Goal: Information Seeking & Learning: Learn about a topic

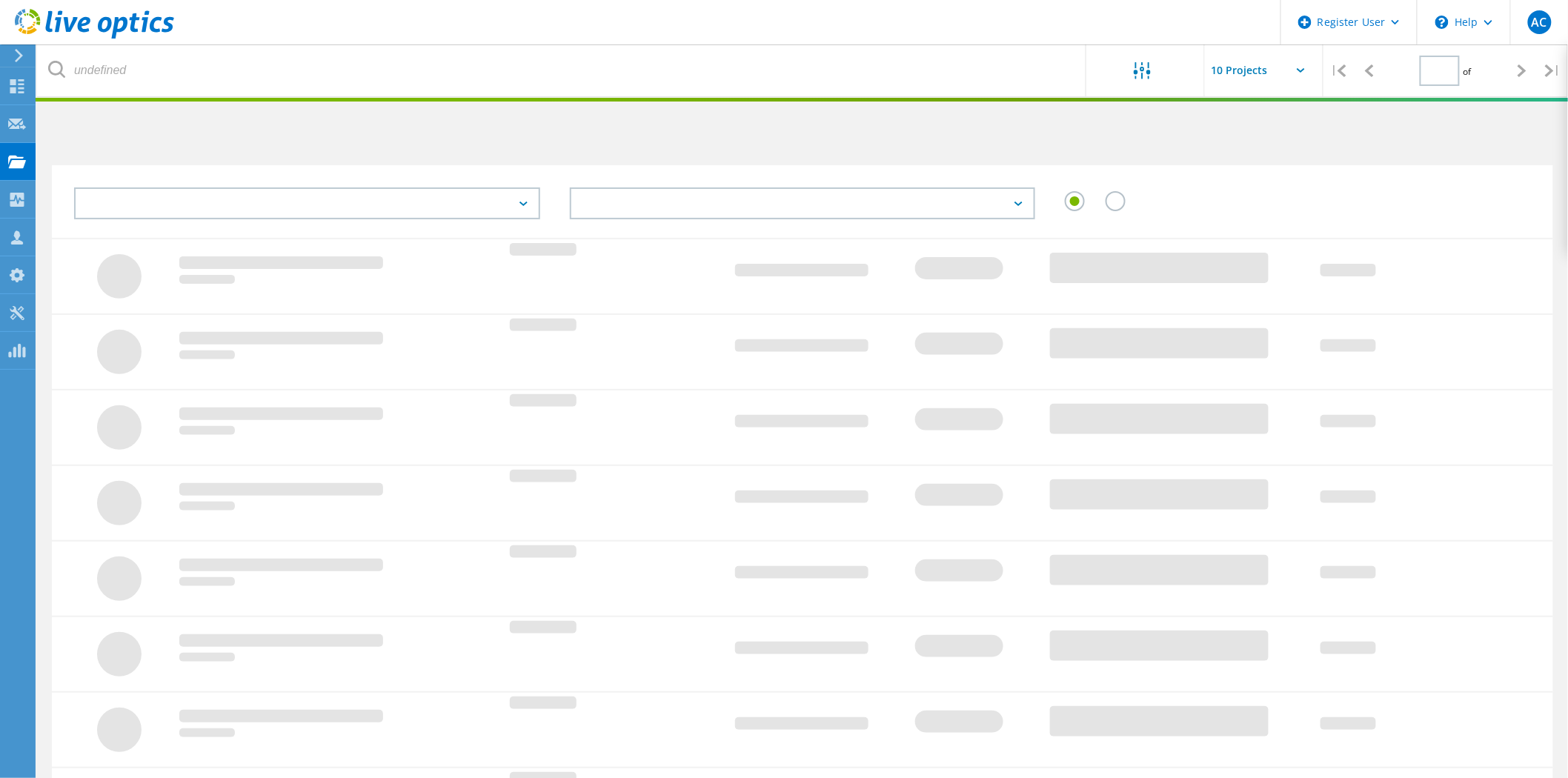
type input "1"
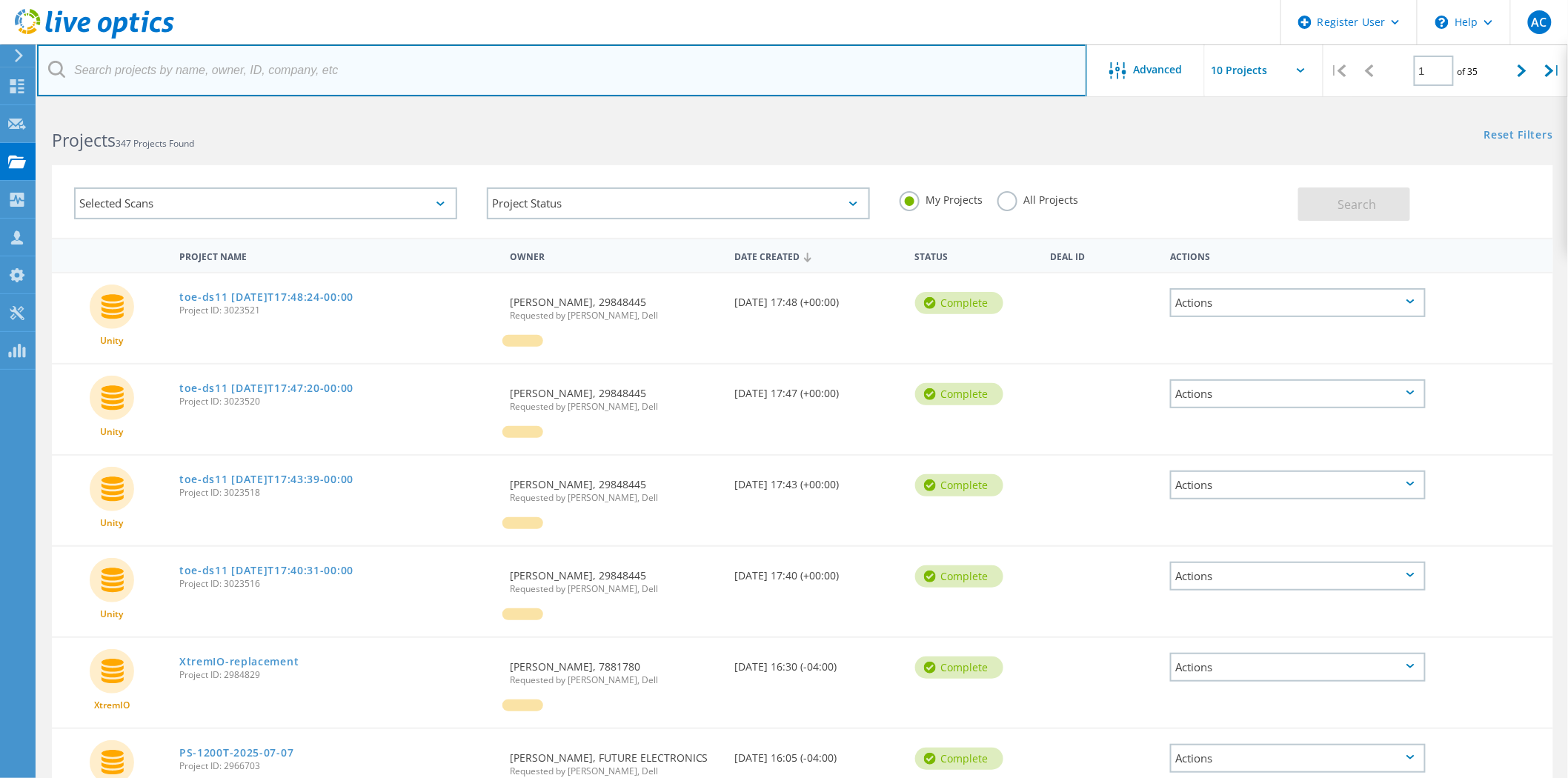
click at [240, 80] on input "text" at bounding box center [561, 70] width 1050 height 52
click at [376, 66] on input "text" at bounding box center [561, 70] width 1050 height 52
paste input "[EMAIL_ADDRESS][DOMAIN_NAME]"
type input "[EMAIL_ADDRESS][DOMAIN_NAME]"
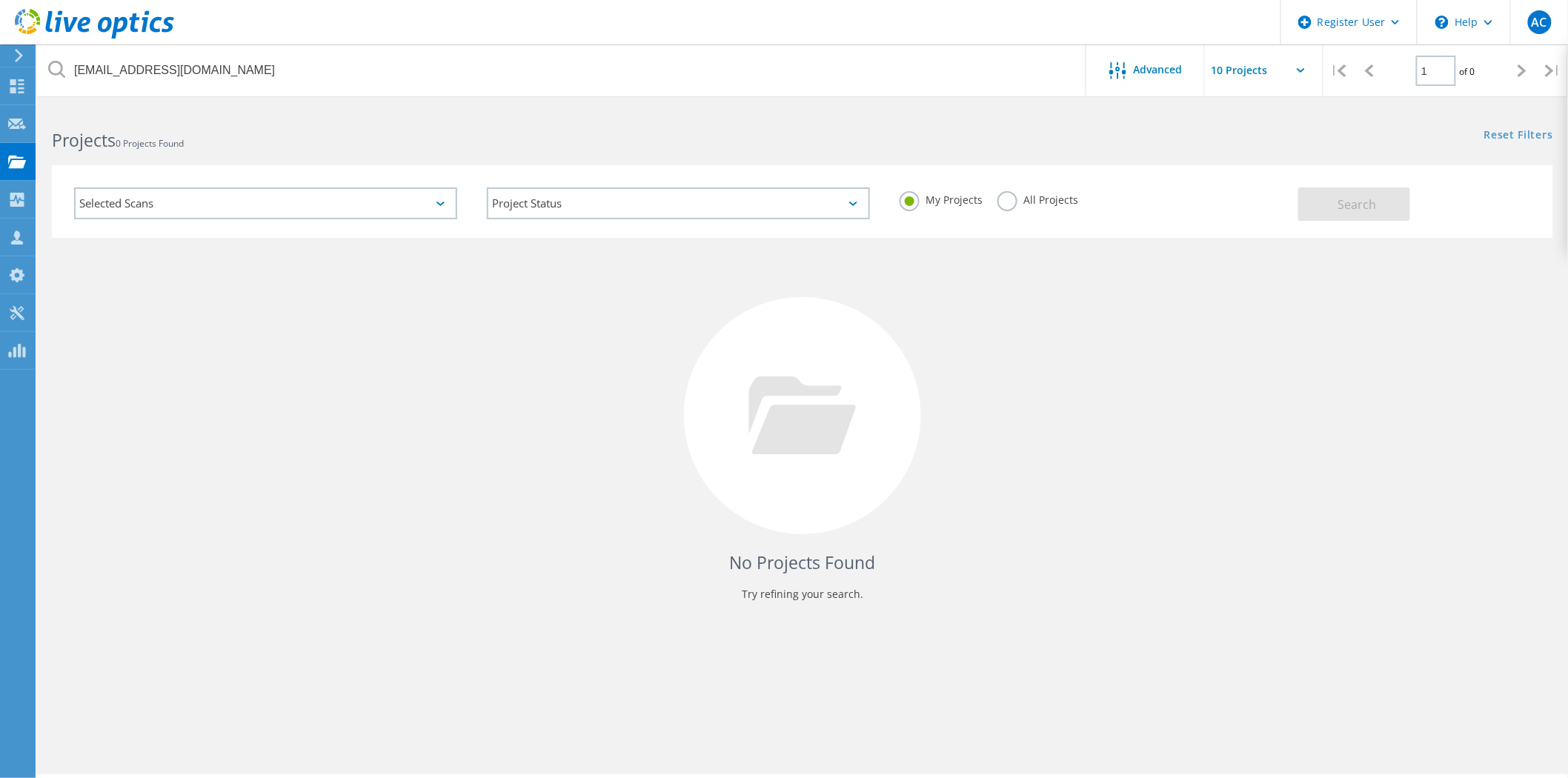
click at [1016, 204] on label "All Projects" at bounding box center [1037, 198] width 80 height 14
click at [0, 0] on input "All Projects" at bounding box center [0, 0] width 0 height 0
click at [1361, 201] on span "Search" at bounding box center [1356, 204] width 38 height 16
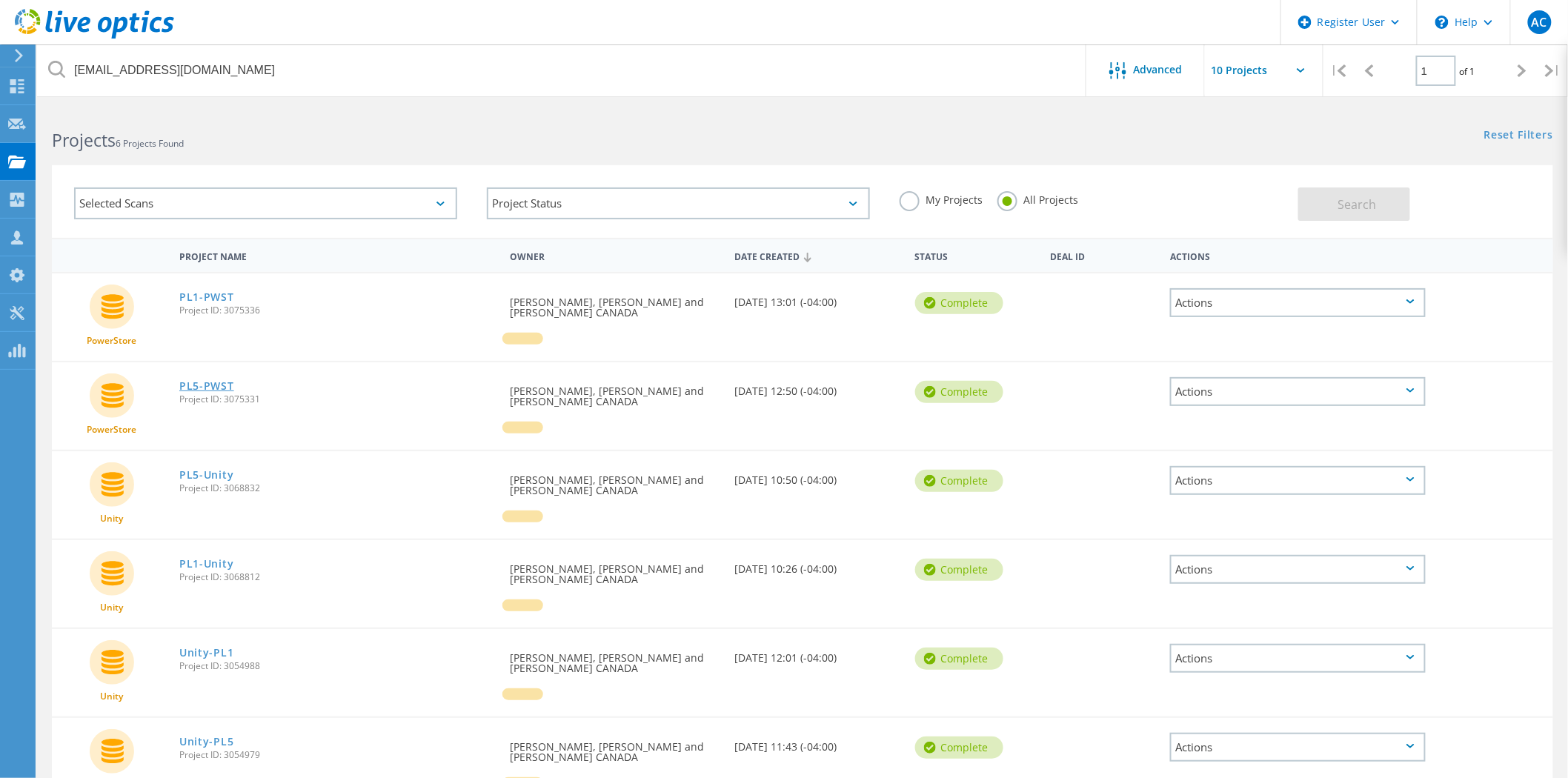
click at [210, 381] on link "PL5-PWST" at bounding box center [207, 385] width 55 height 10
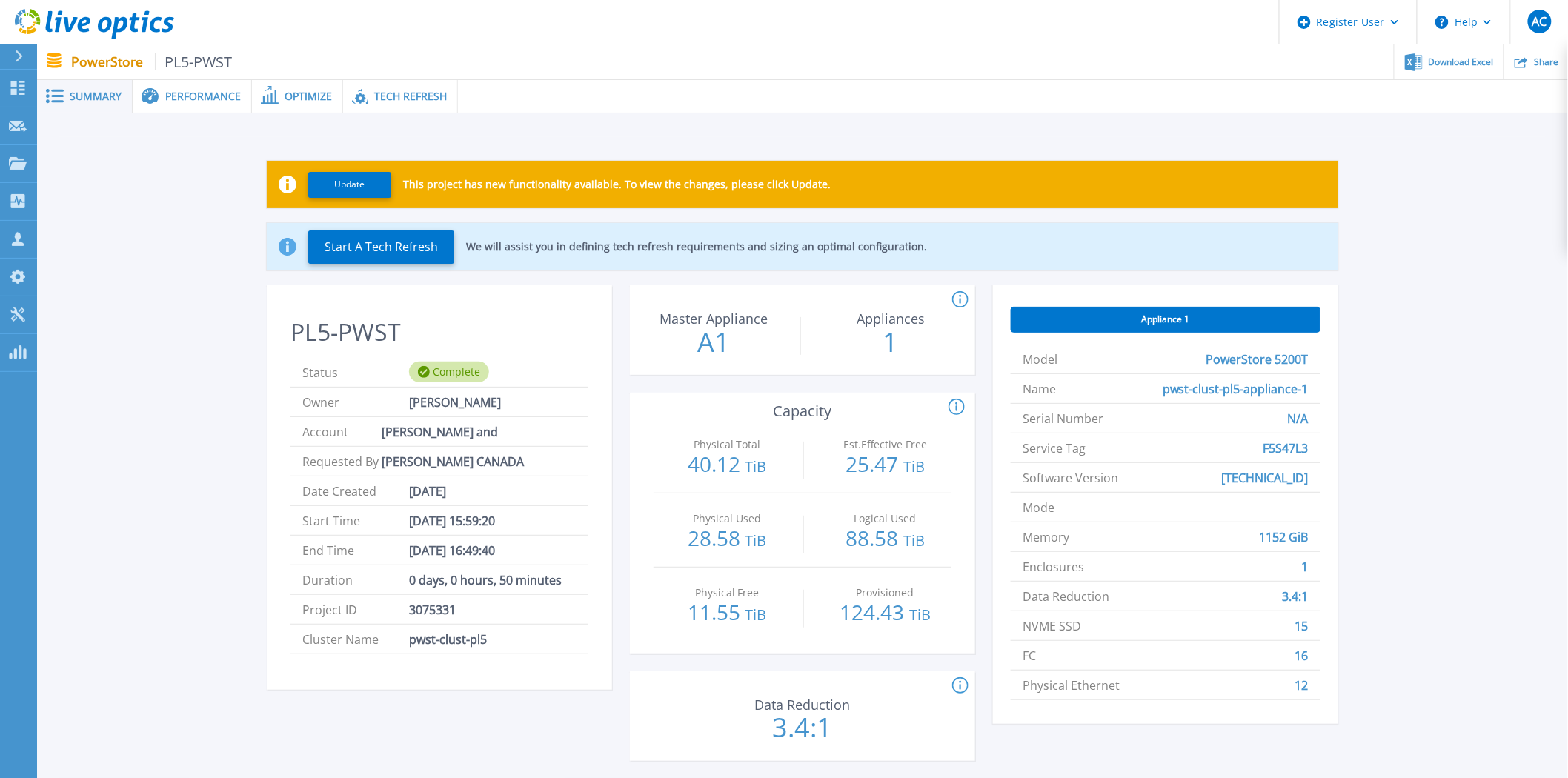
click at [212, 91] on span "Performance" at bounding box center [203, 96] width 76 height 10
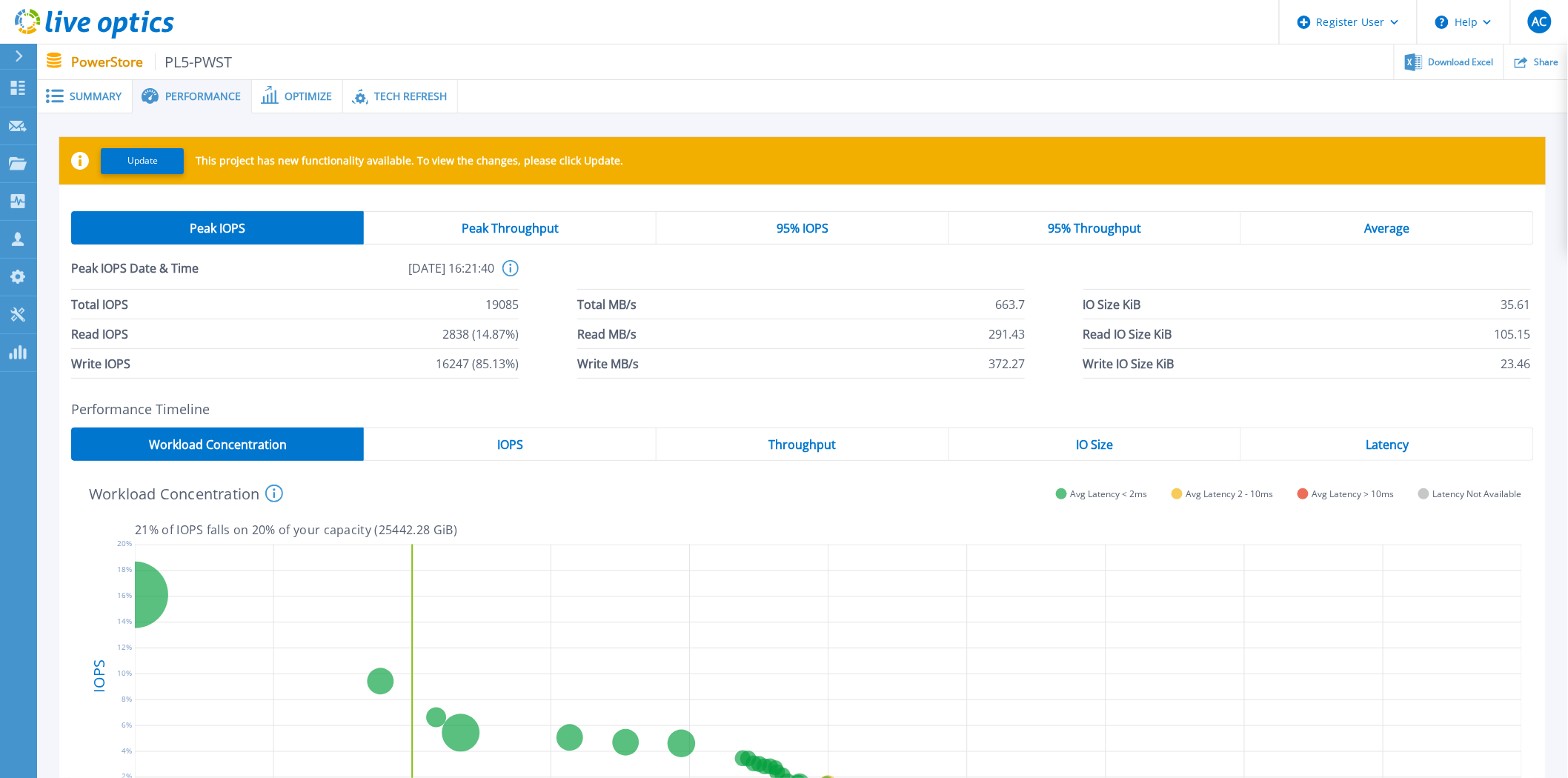
click at [300, 94] on span "Optimize" at bounding box center [308, 96] width 48 height 10
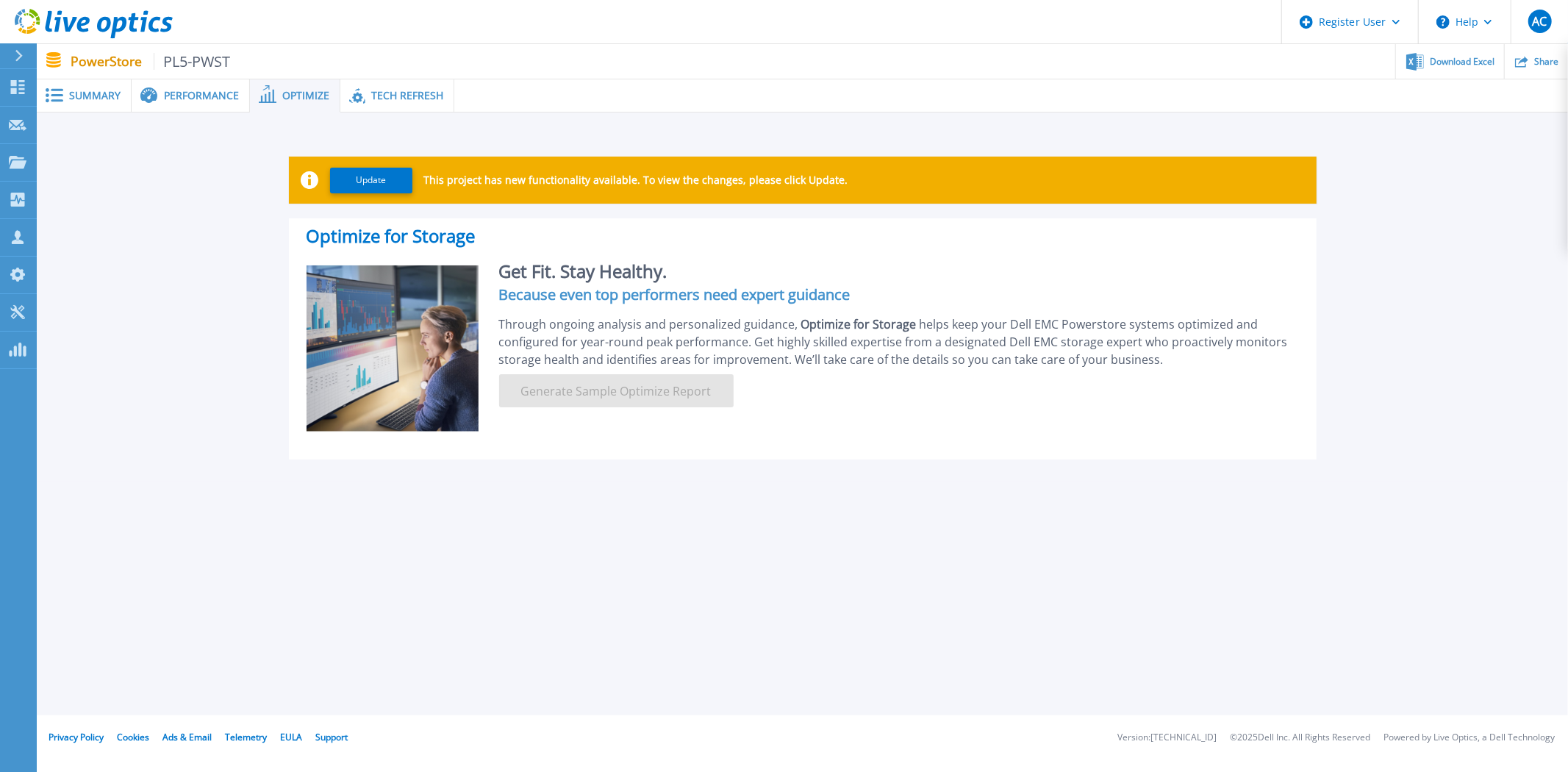
click at [384, 93] on span "Tech Refresh" at bounding box center [407, 95] width 72 height 10
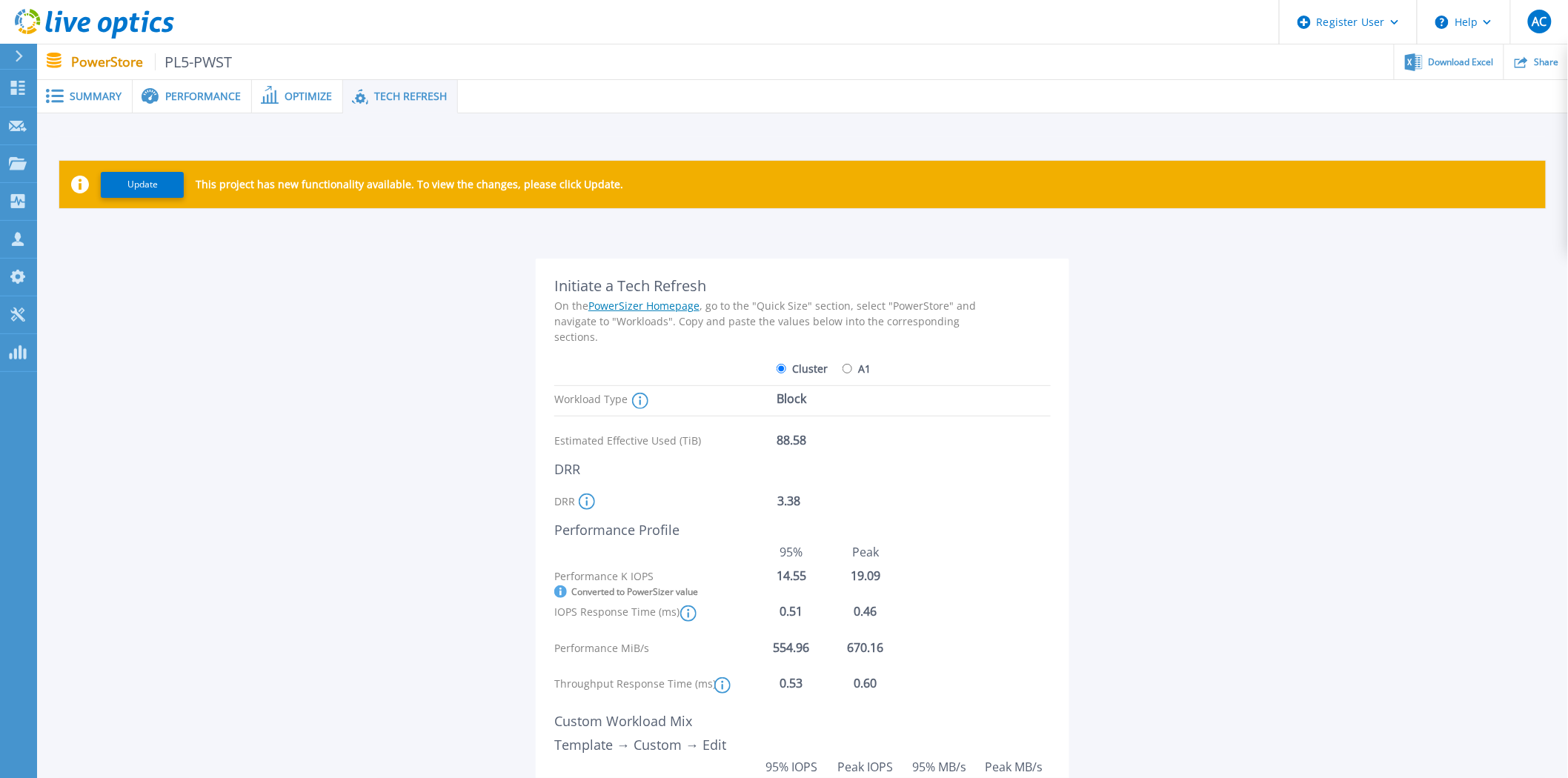
click at [285, 98] on span "Optimize" at bounding box center [308, 96] width 48 height 10
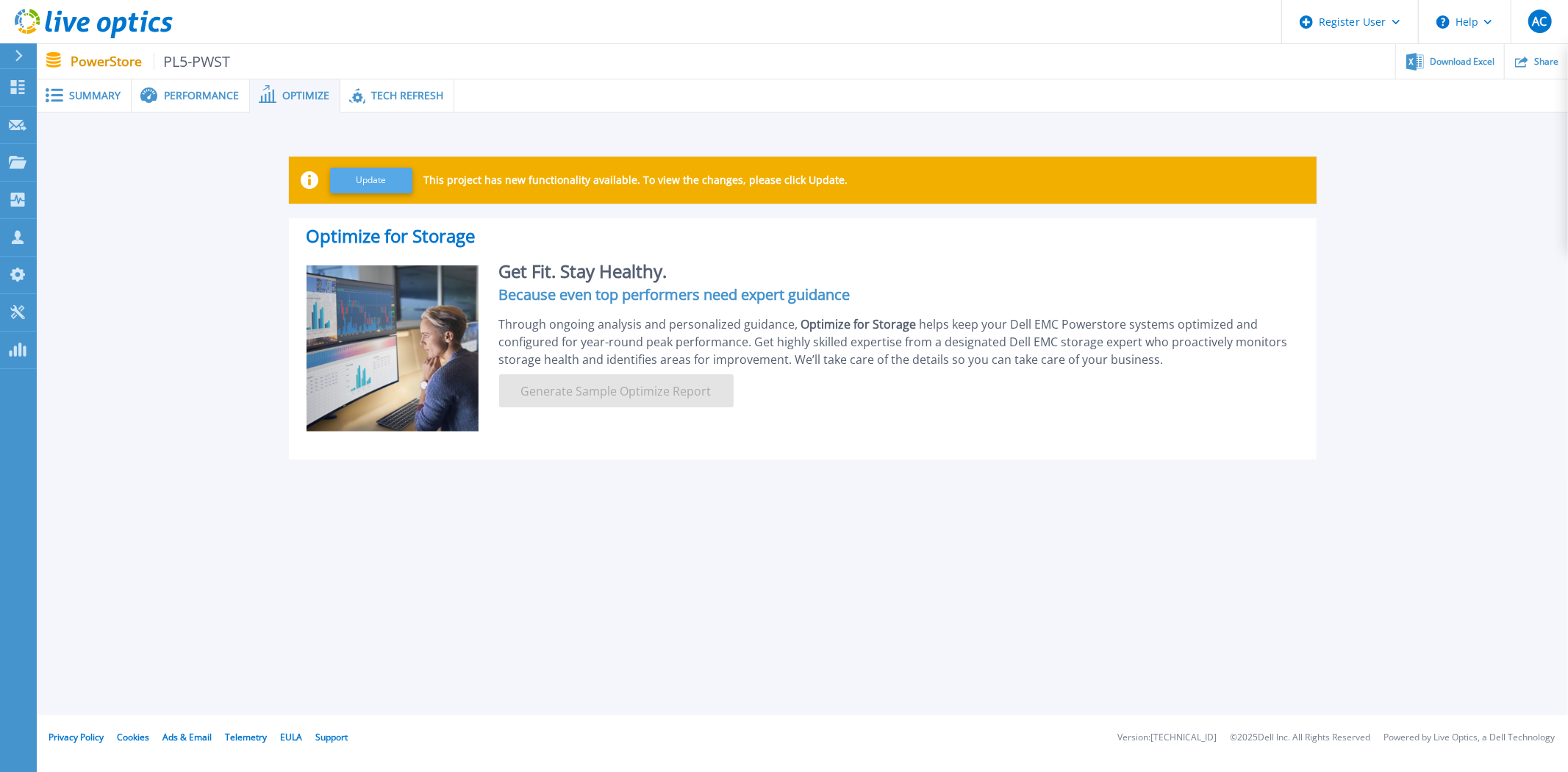
click at [365, 181] on button "Update" at bounding box center [371, 180] width 82 height 26
click at [95, 98] on span "Summary" at bounding box center [94, 95] width 51 height 10
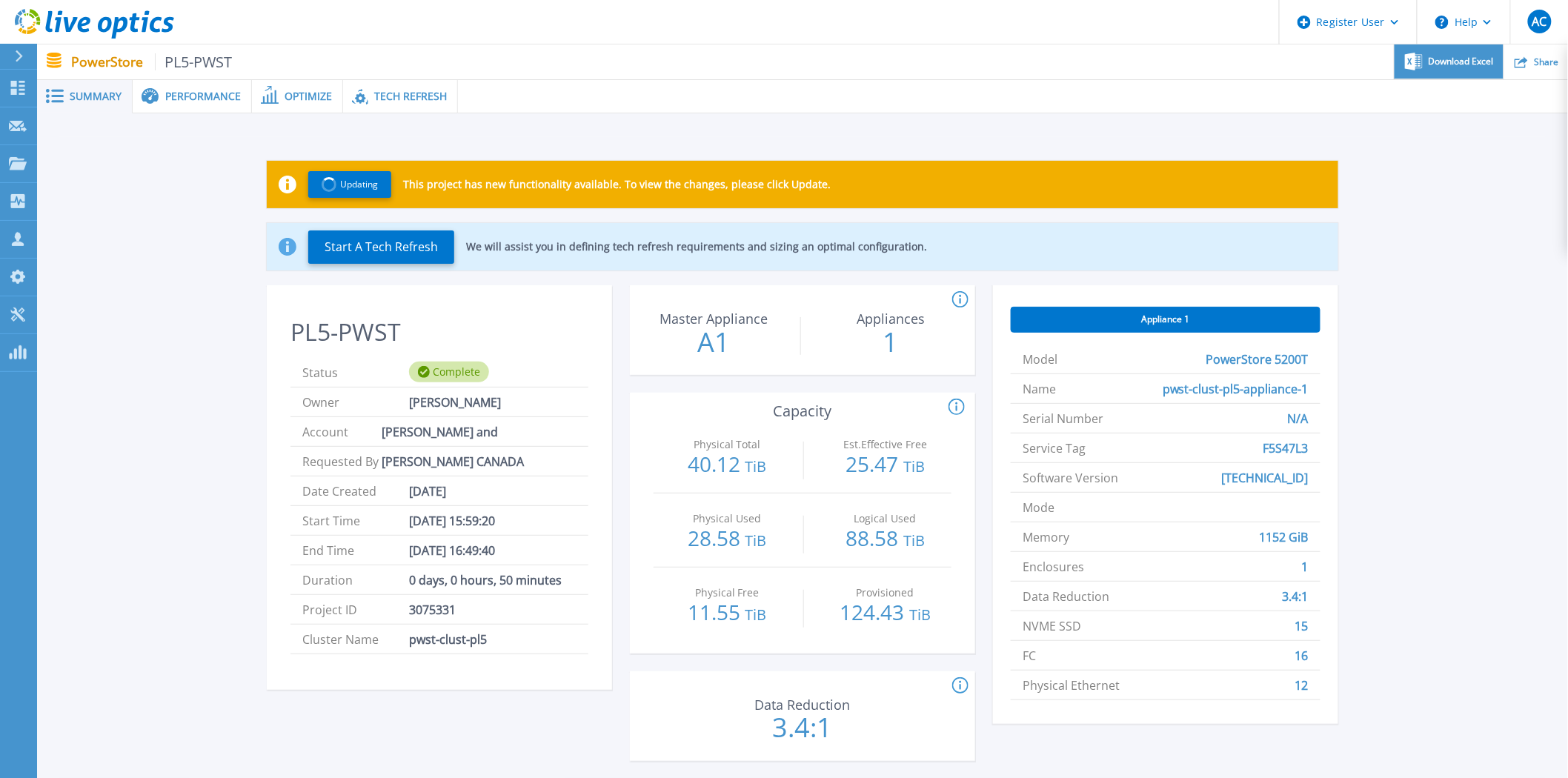
click at [1459, 59] on span "Download Excel" at bounding box center [1462, 61] width 66 height 9
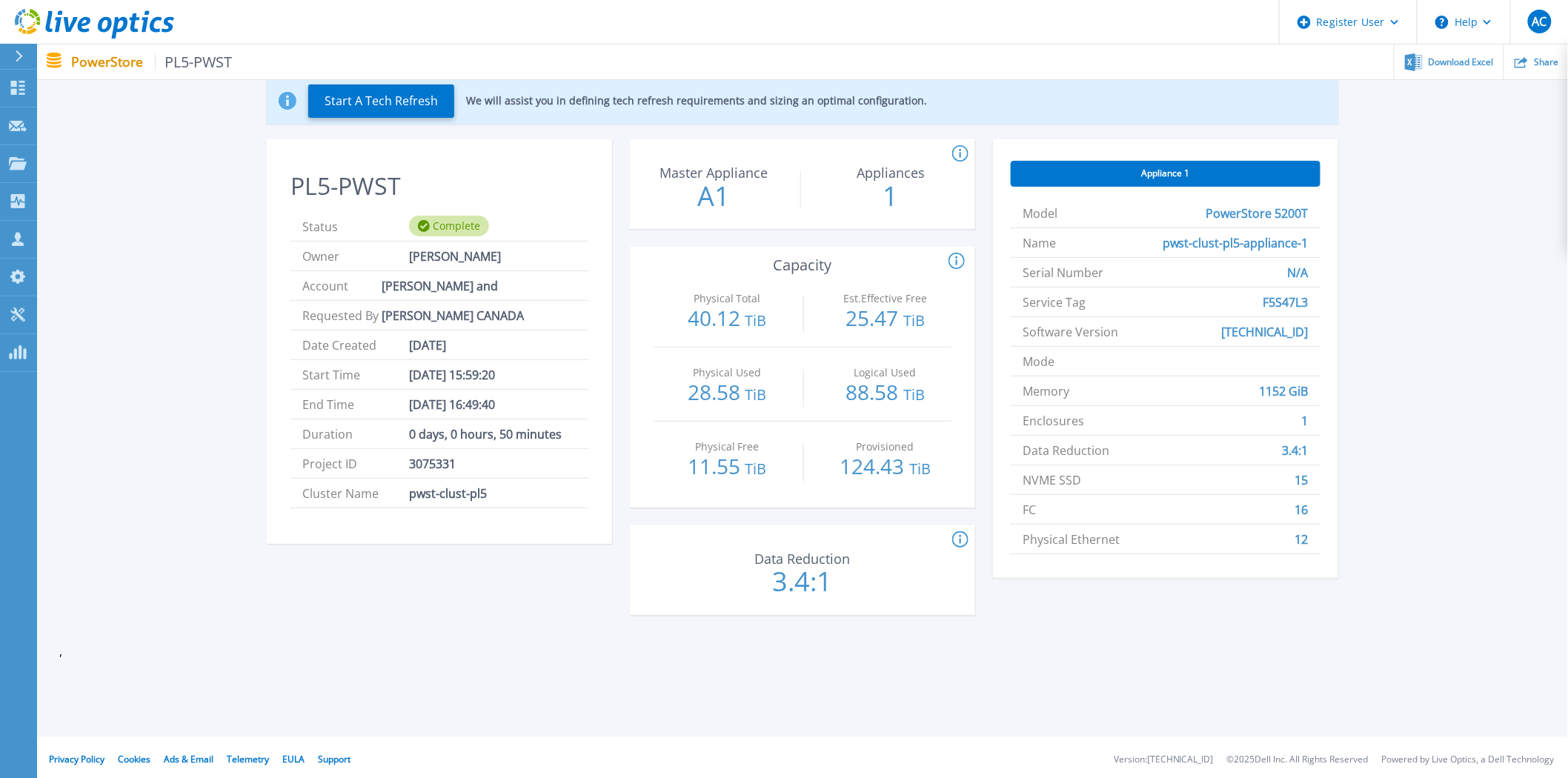
scroll to position [150, 0]
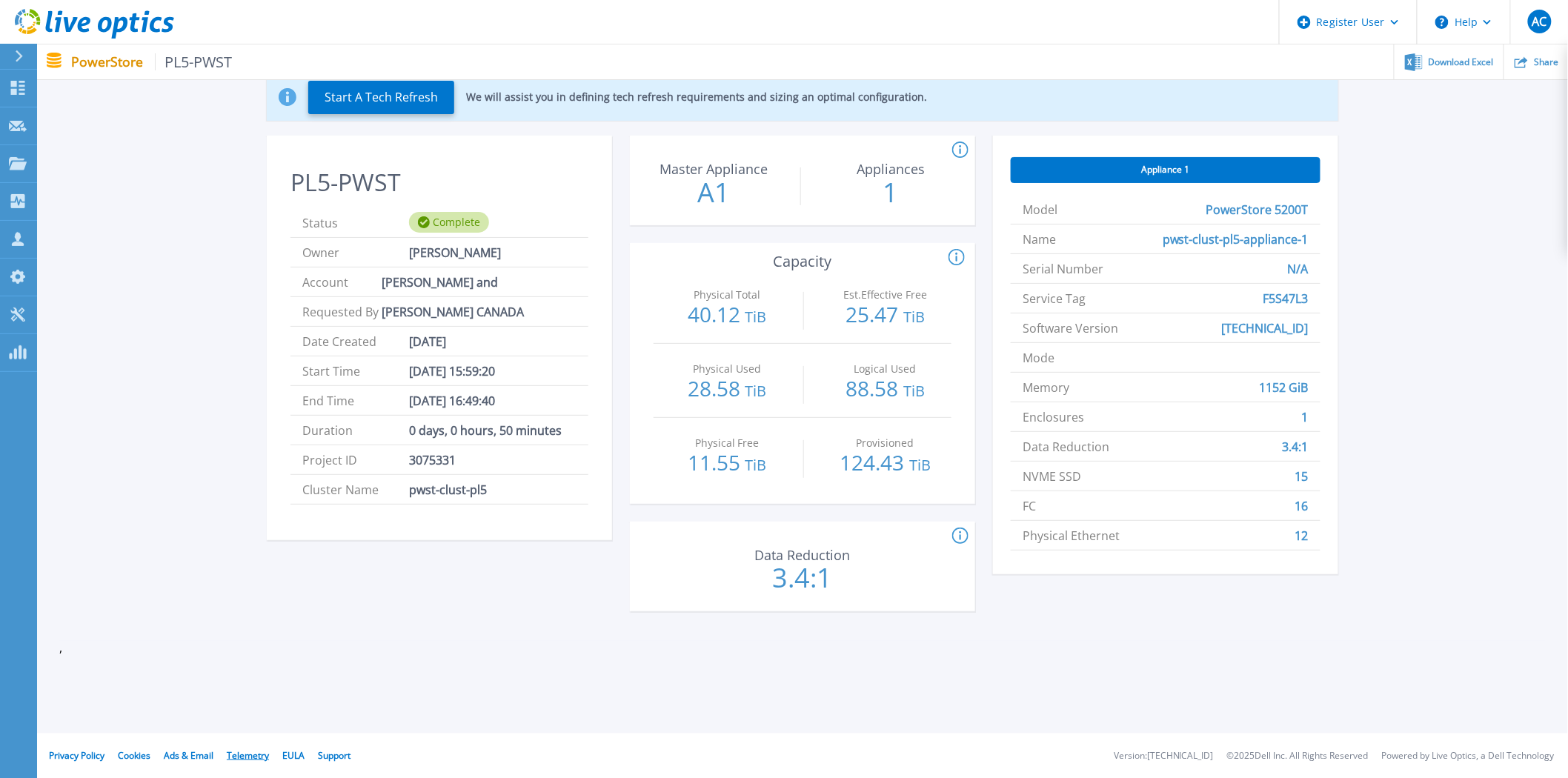
click at [253, 751] on link "Telemetry" at bounding box center [248, 755] width 42 height 12
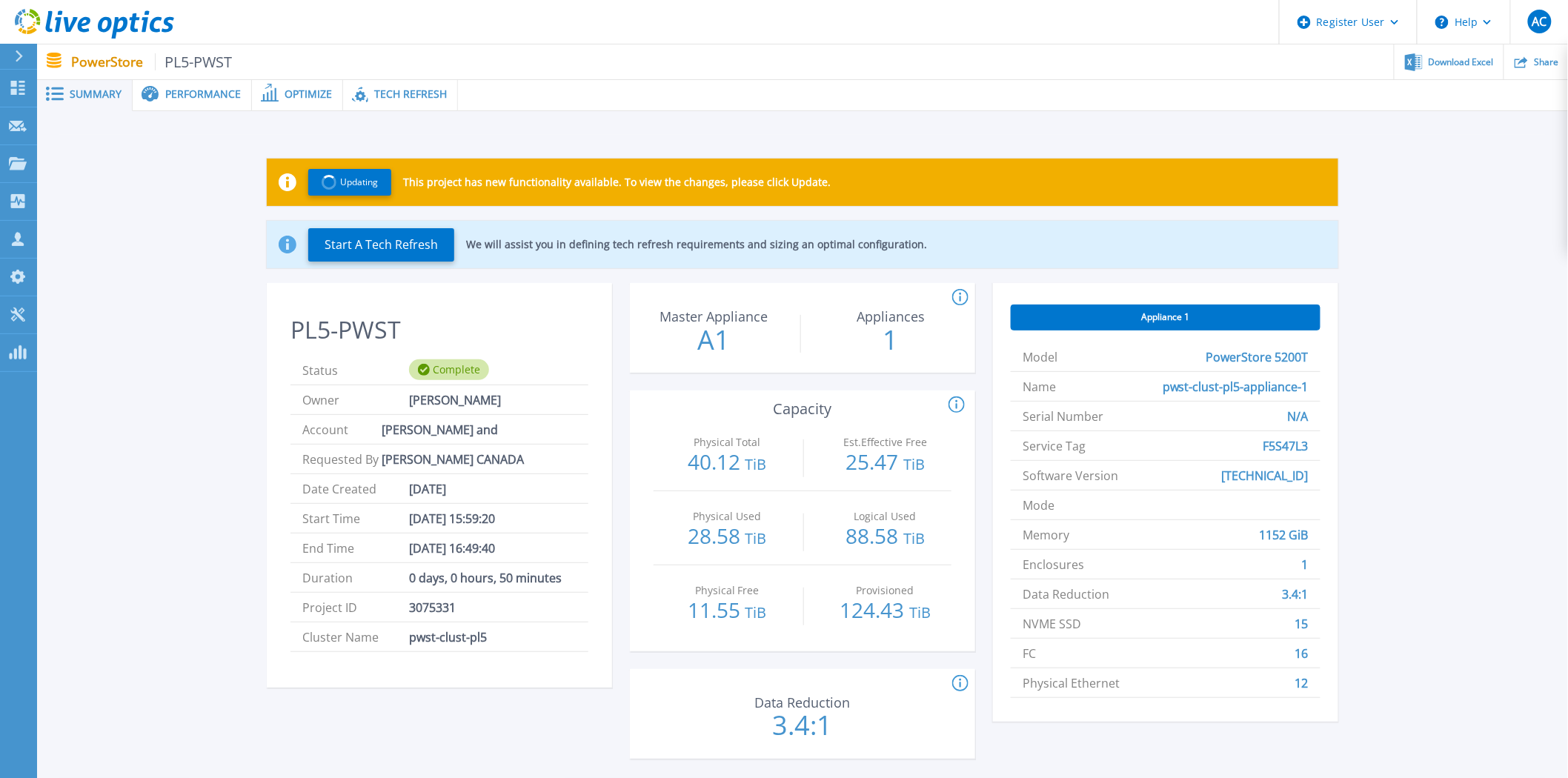
scroll to position [0, 0]
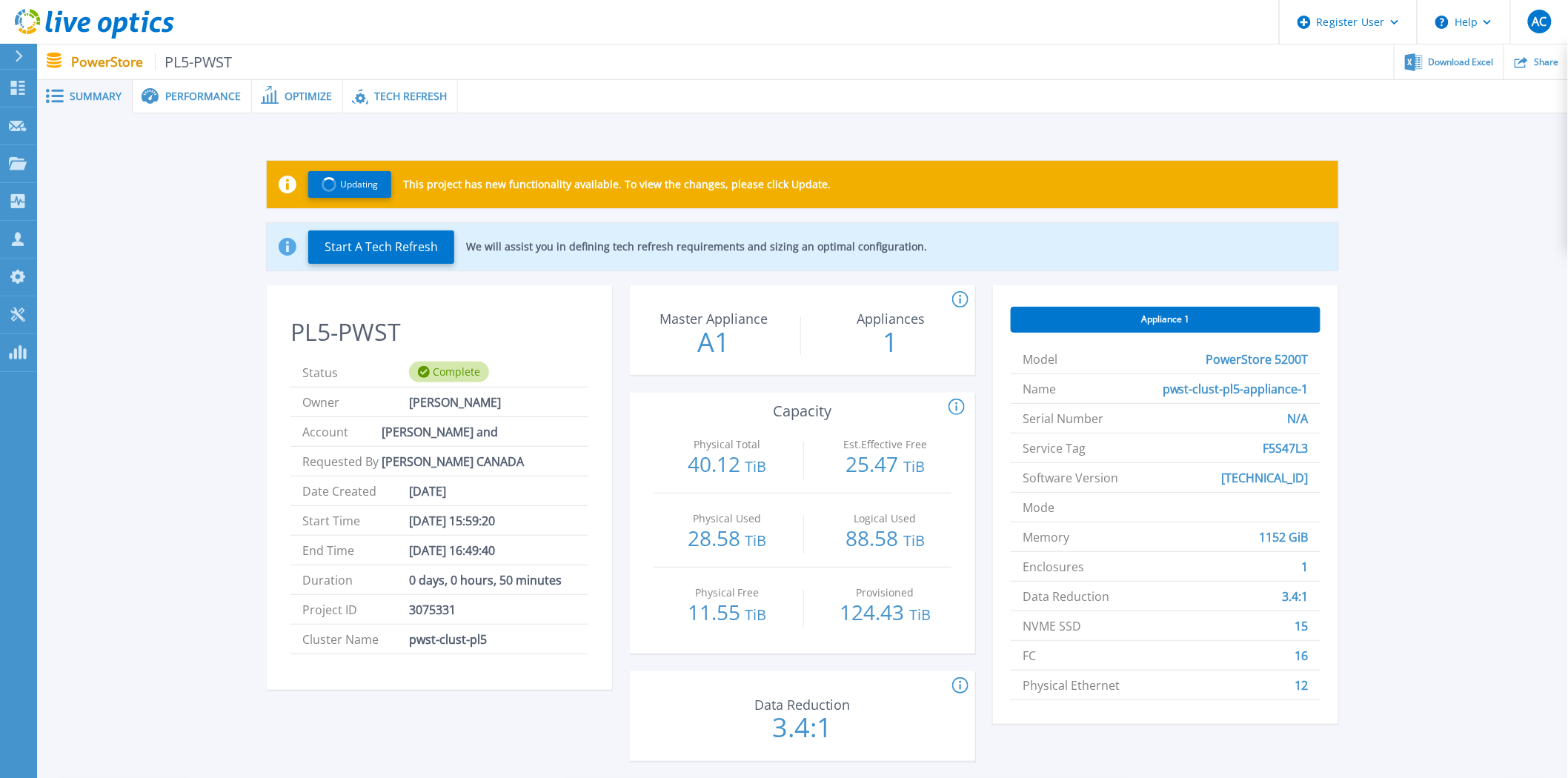
click at [222, 91] on span "Performance" at bounding box center [203, 96] width 76 height 10
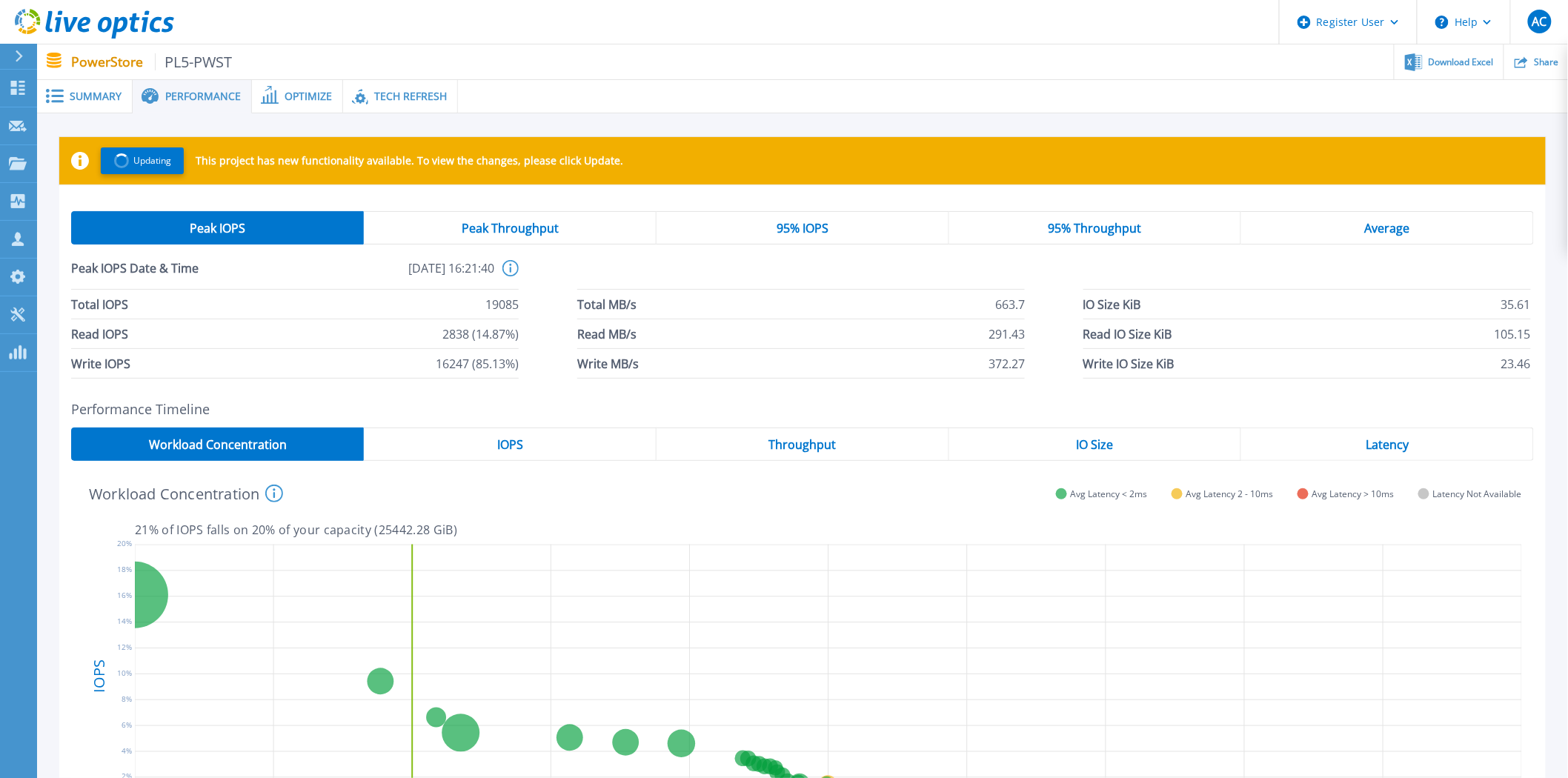
click at [310, 91] on span "Optimize" at bounding box center [308, 96] width 48 height 10
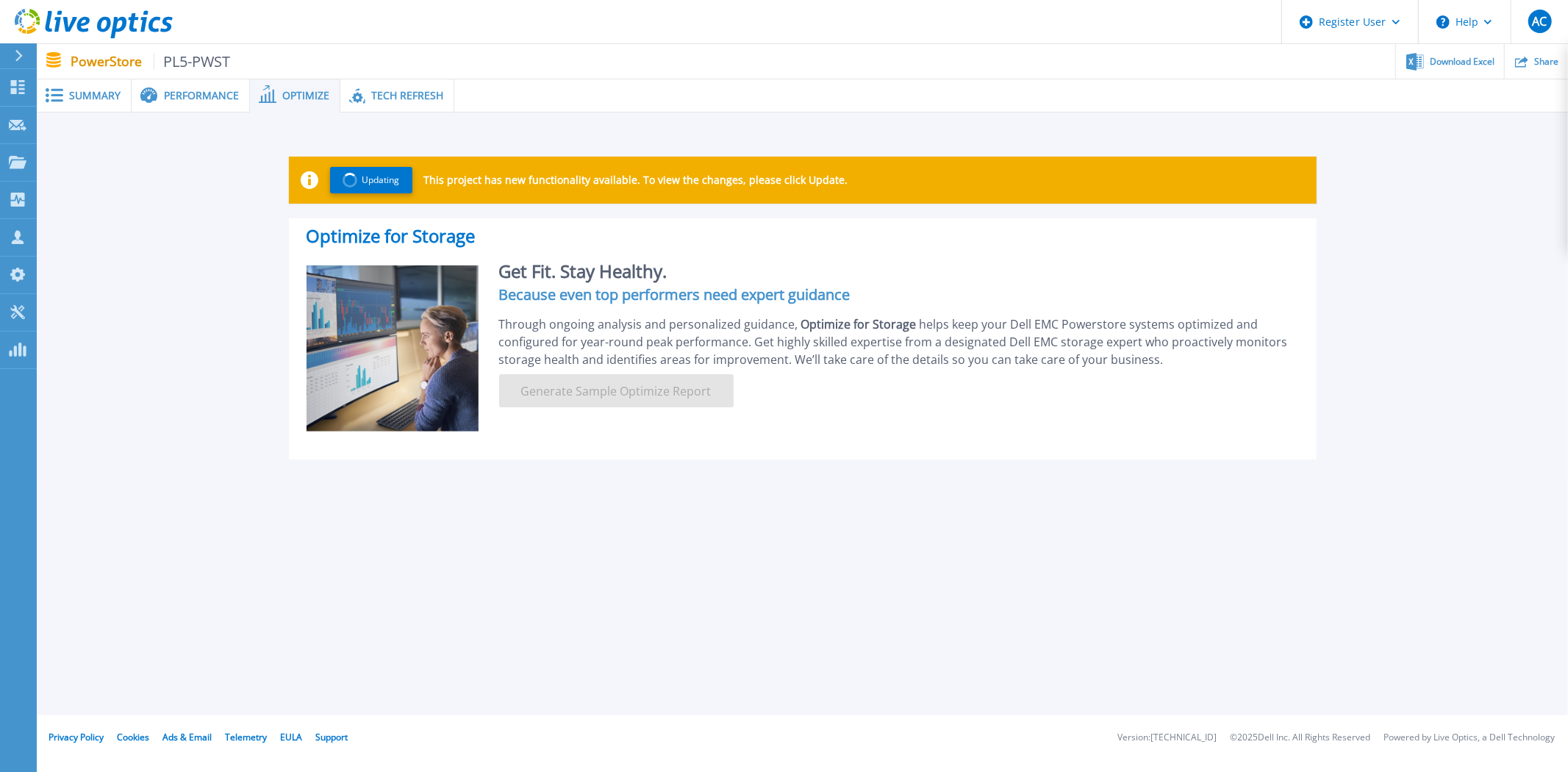
click at [91, 94] on span "Summary" at bounding box center [94, 95] width 51 height 10
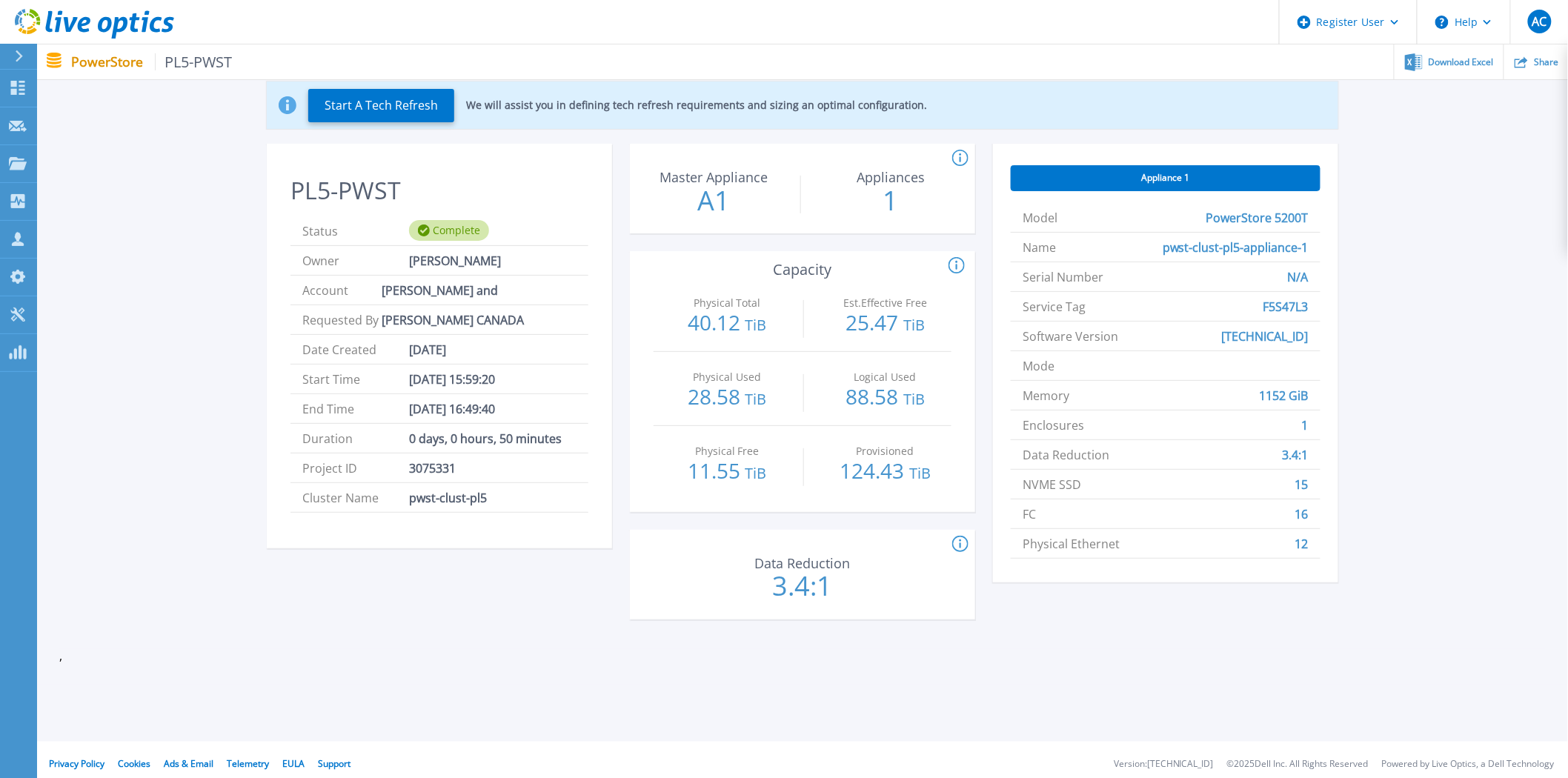
scroll to position [150, 0]
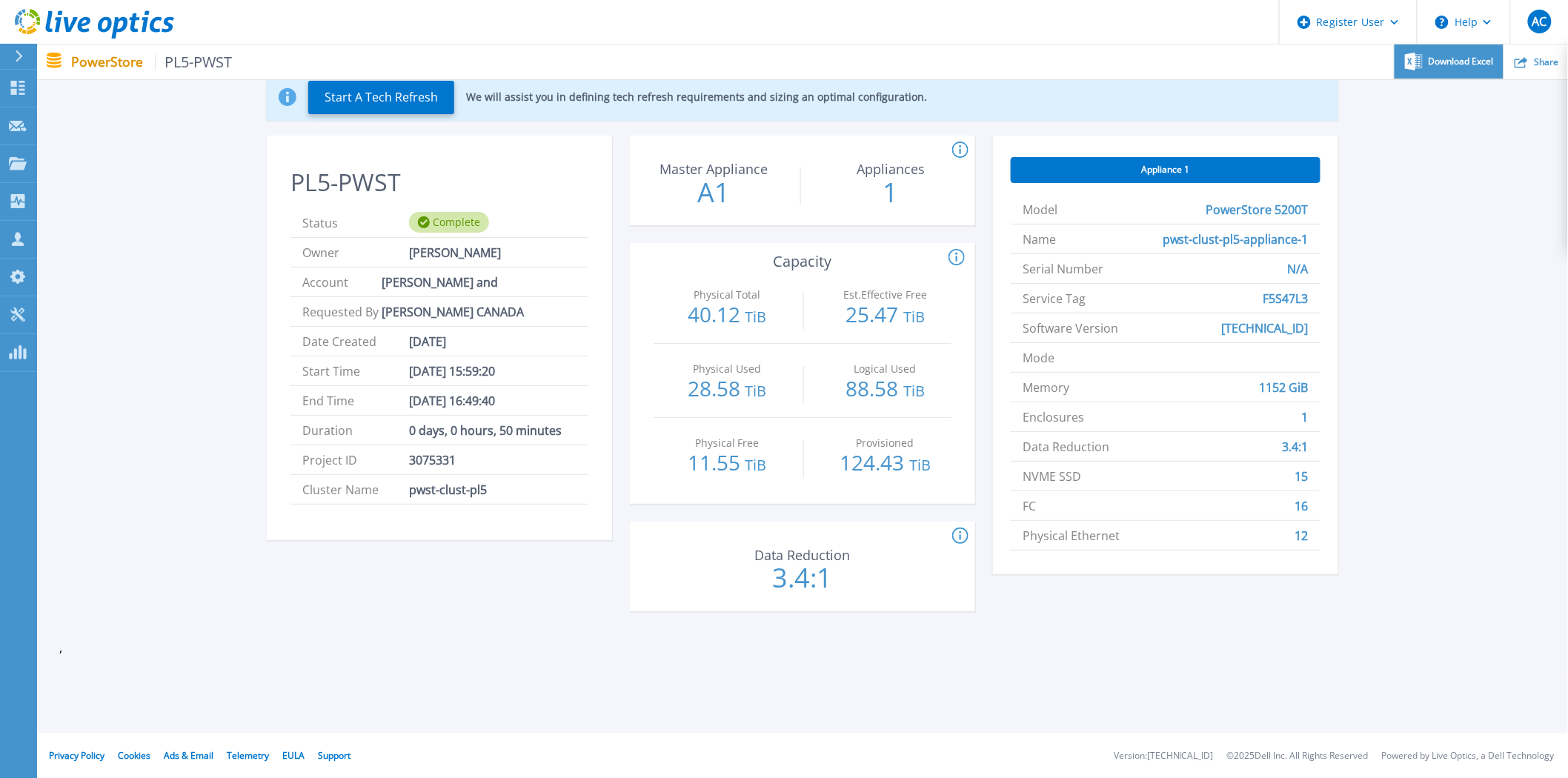
click at [1462, 57] on span "Download Excel" at bounding box center [1462, 61] width 66 height 9
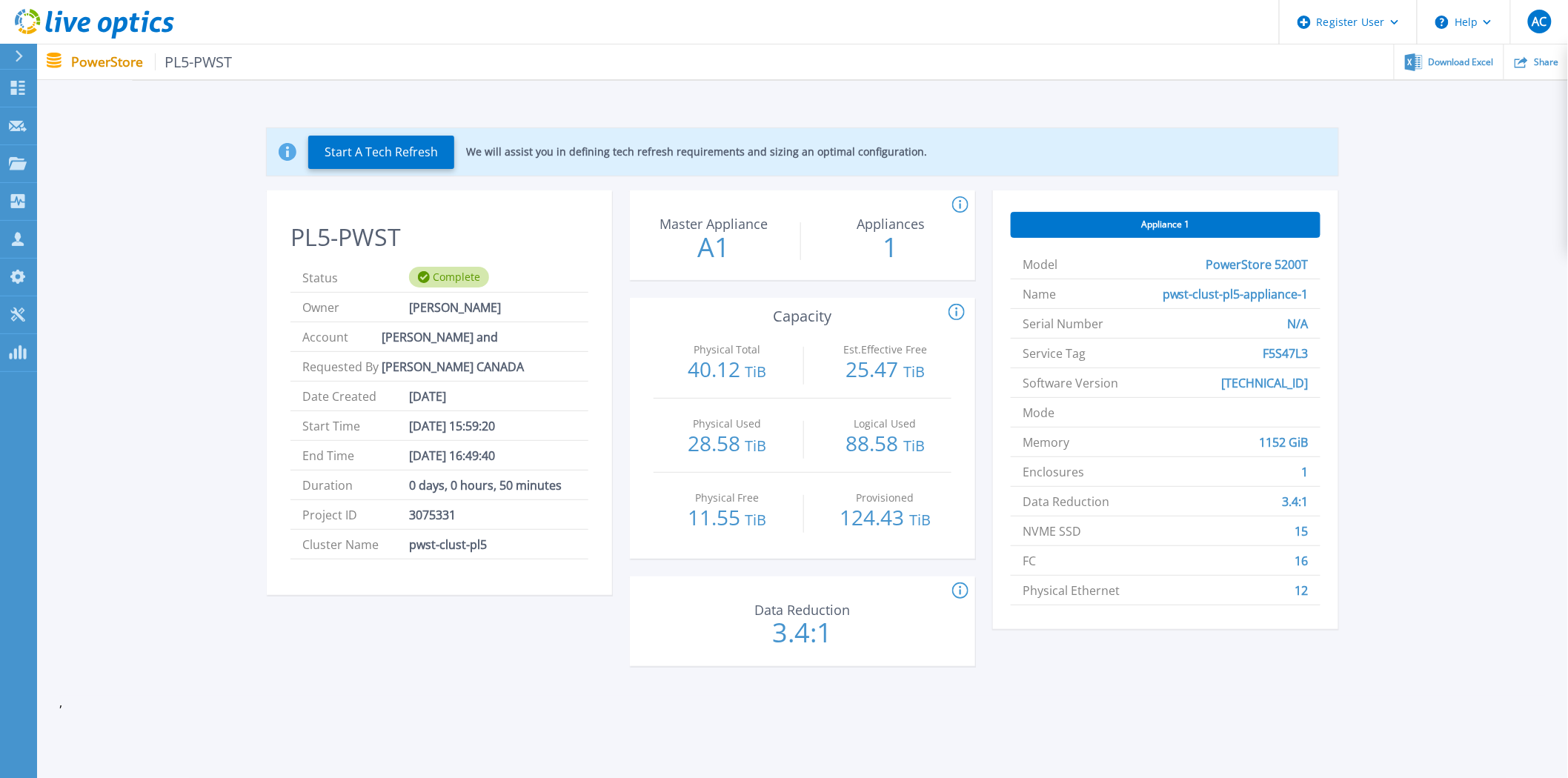
scroll to position [0, 0]
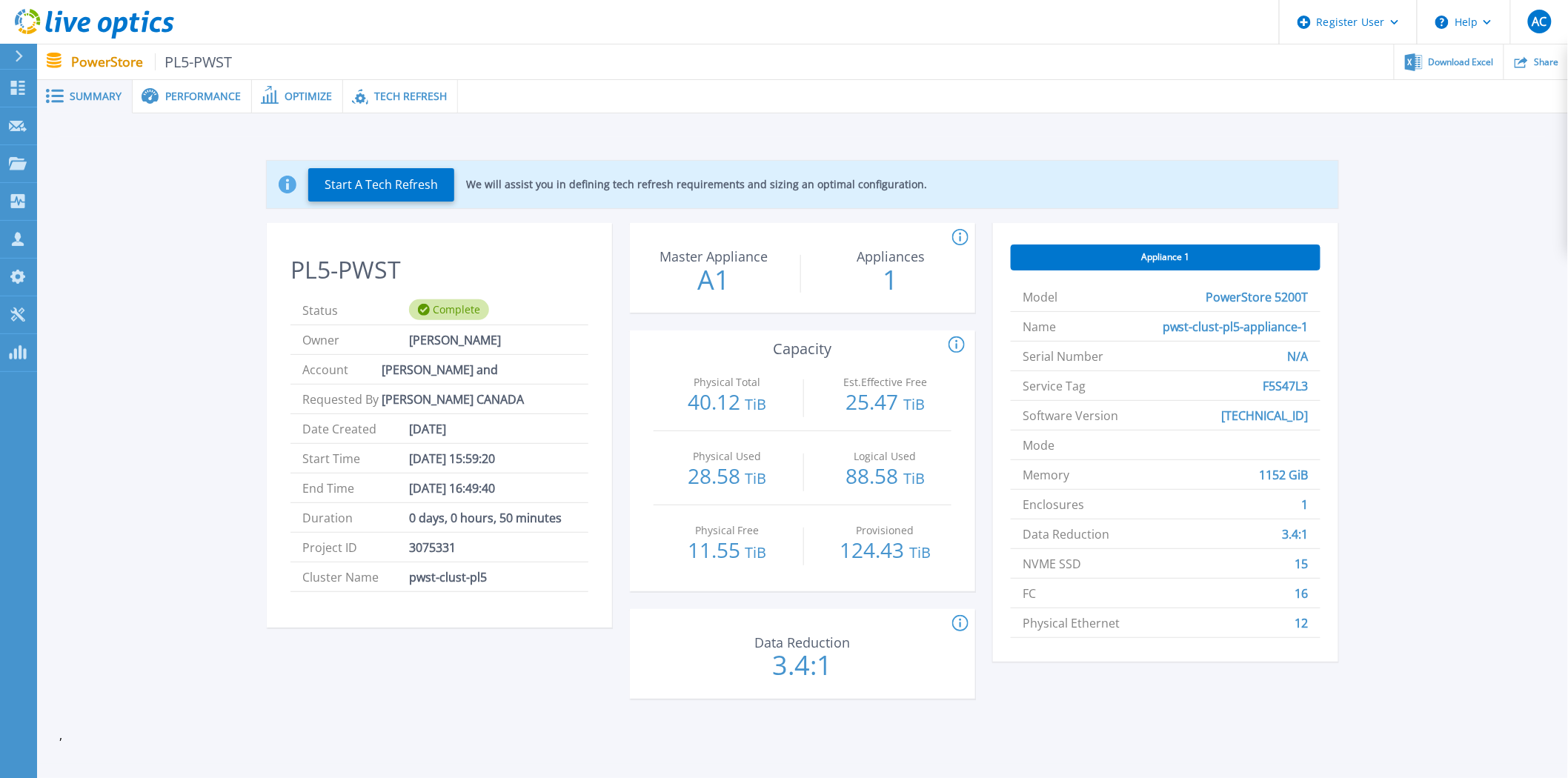
click at [215, 94] on span "Performance" at bounding box center [203, 96] width 76 height 10
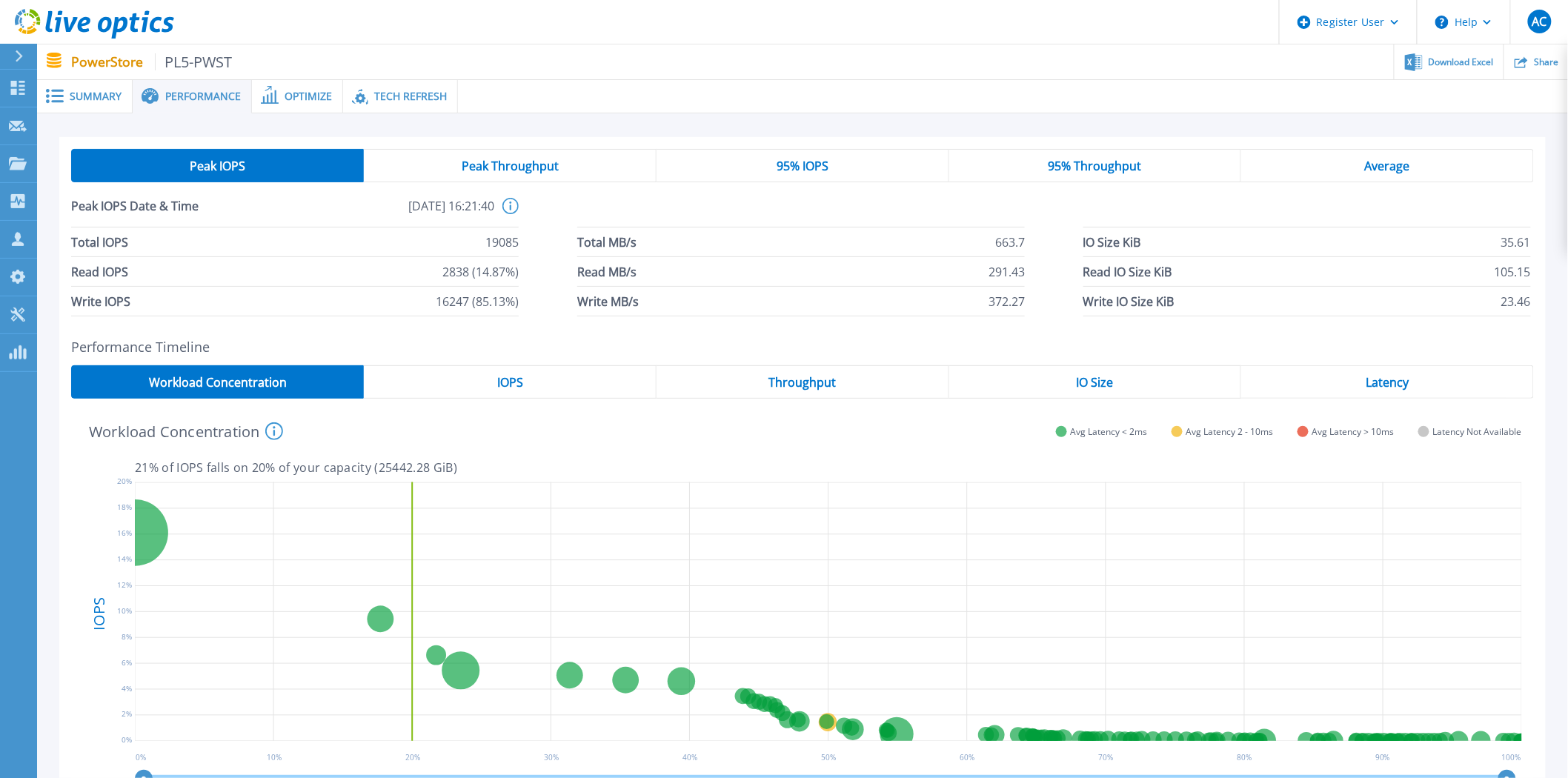
click at [855, 158] on div "95% IOPS" at bounding box center [802, 165] width 293 height 34
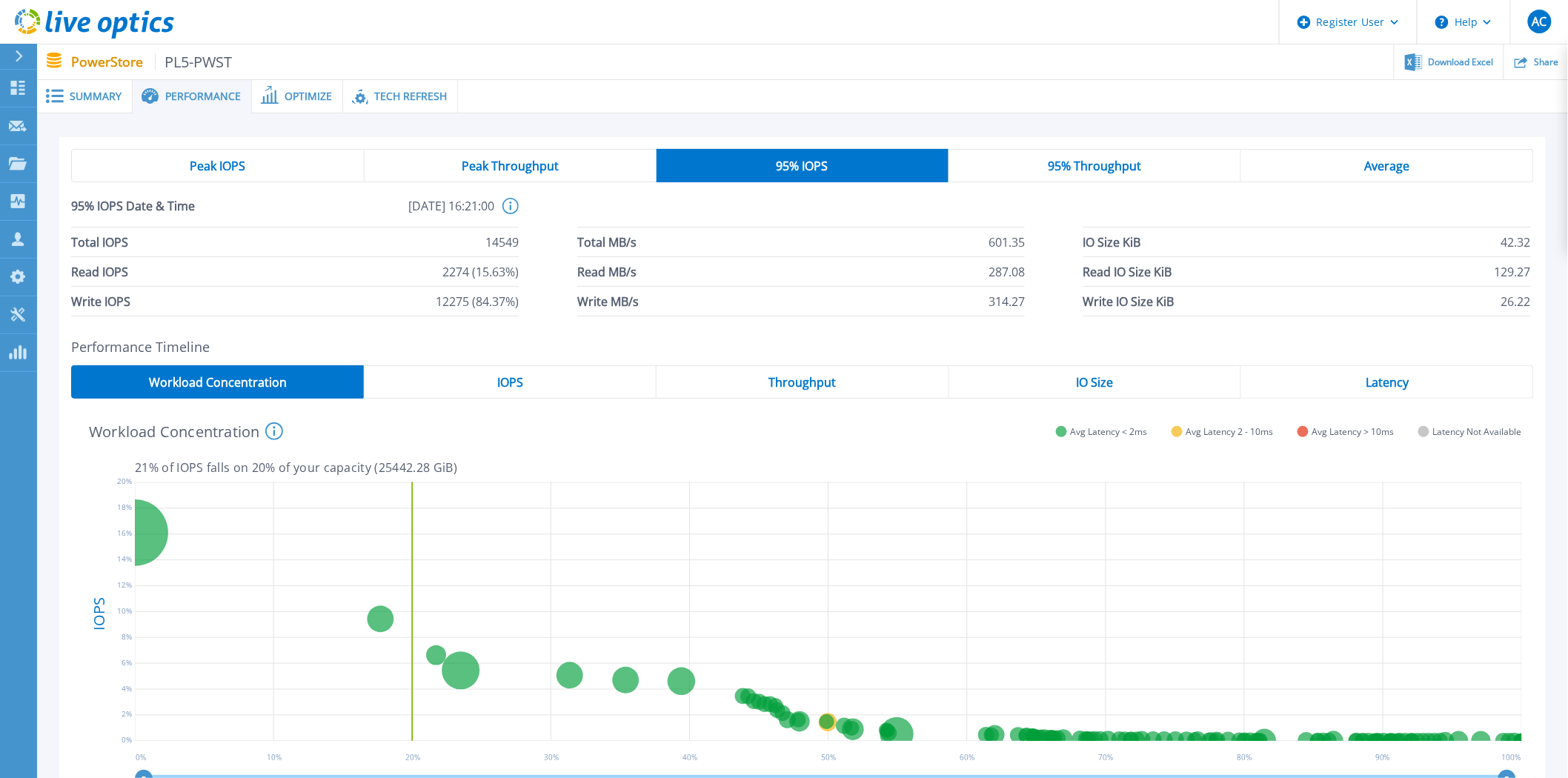
click at [252, 172] on div "Peak IOPS" at bounding box center [218, 165] width 293 height 34
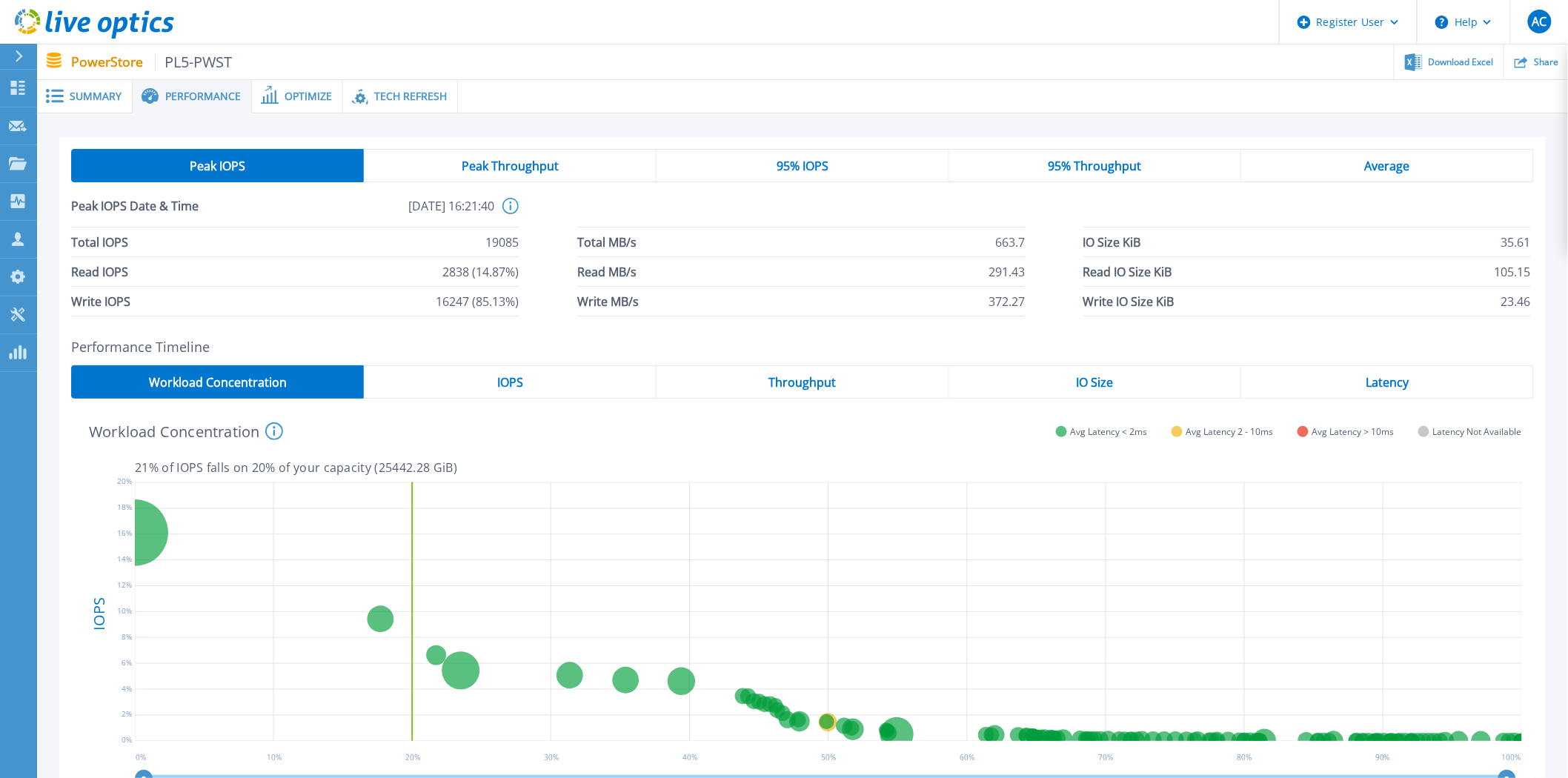
click at [72, 92] on span "Summary" at bounding box center [95, 96] width 52 height 10
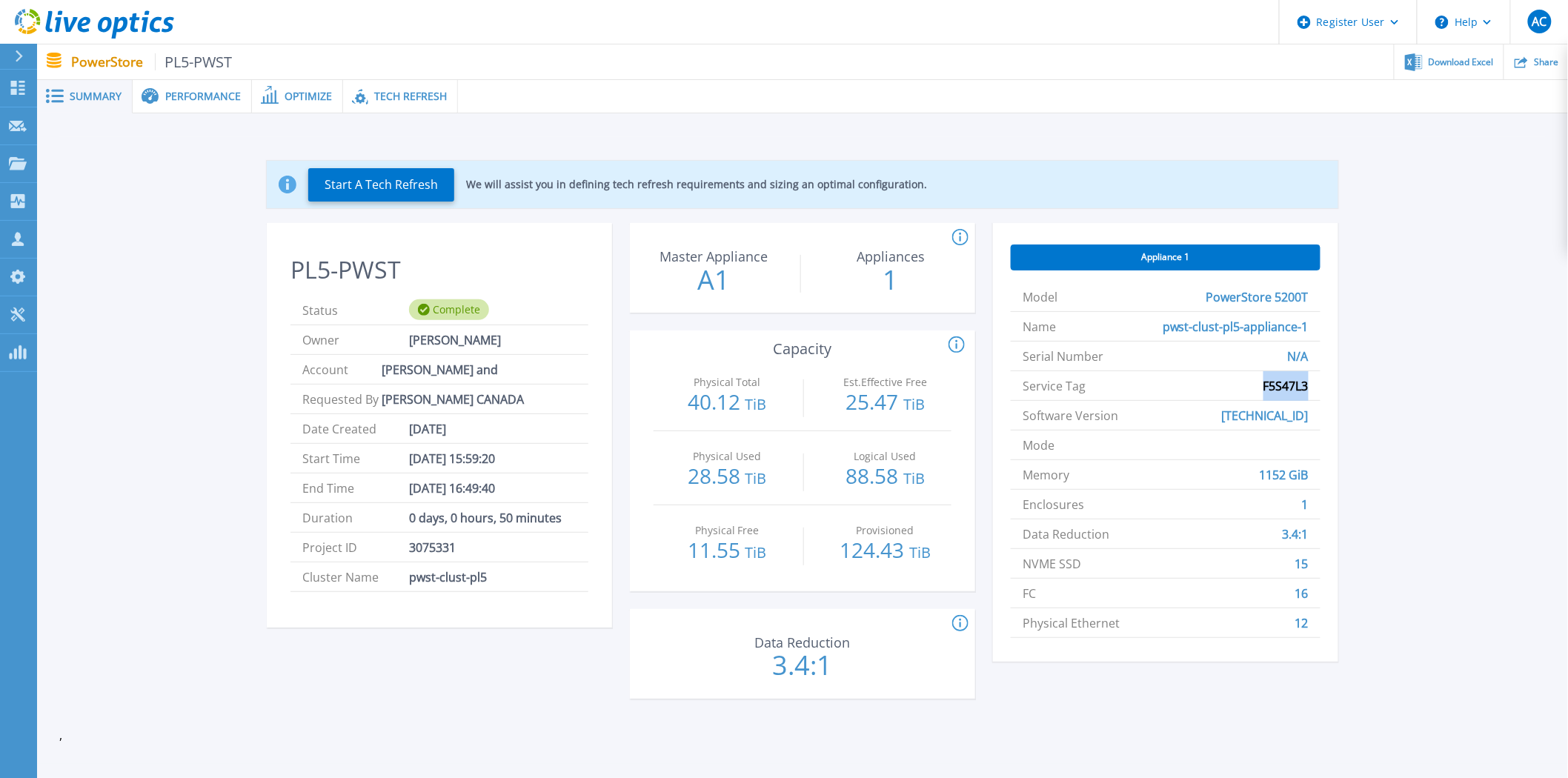
drag, startPoint x: 1239, startPoint y: 388, endPoint x: 1342, endPoint y: 381, distance: 103.2
click at [1342, 381] on div "Start A Tech Refresh We will assist you in defining tech refresh requirements a…" at bounding box center [802, 433] width 1487 height 591
copy span "F5S47L3"
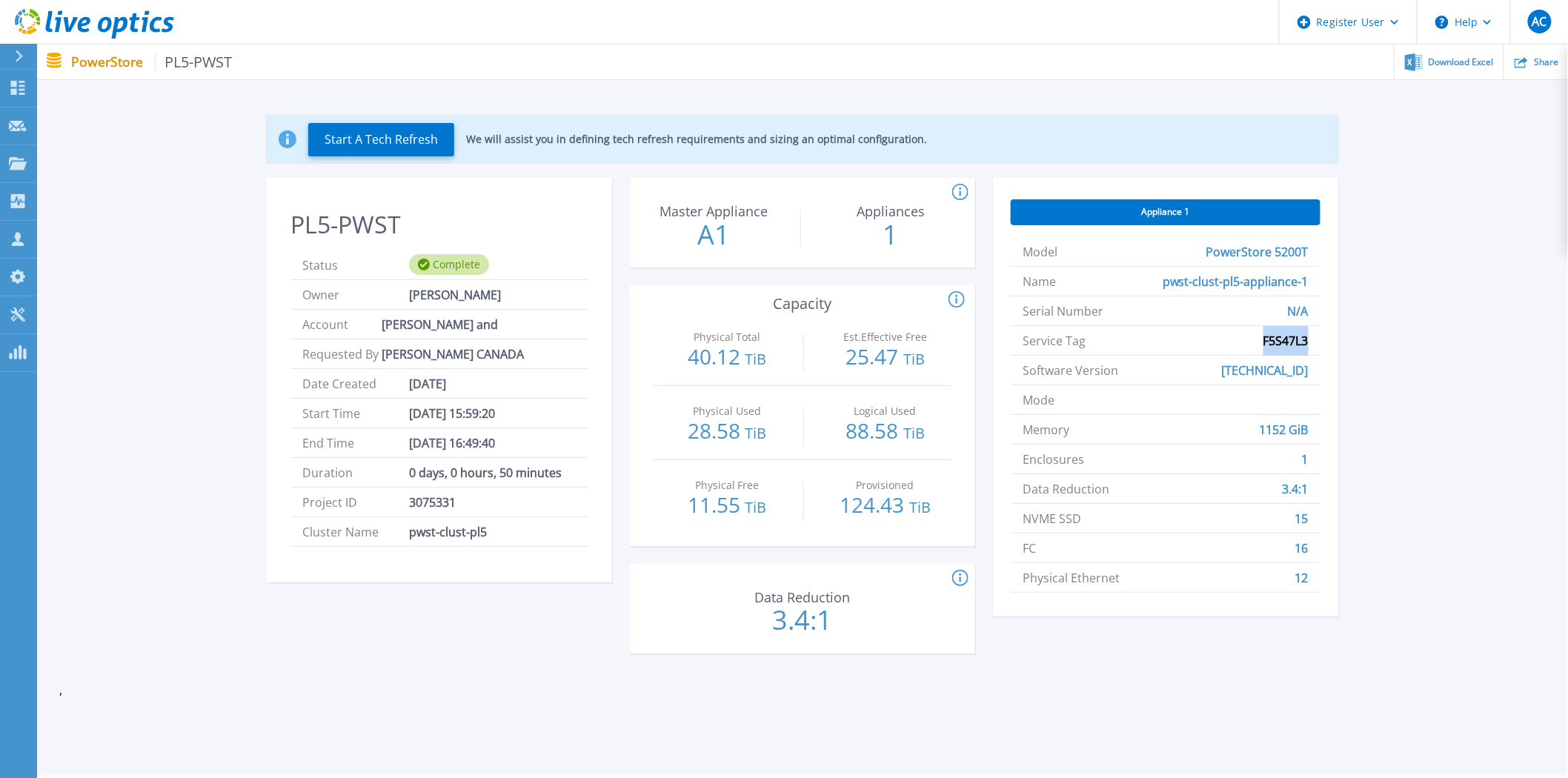
scroll to position [87, 0]
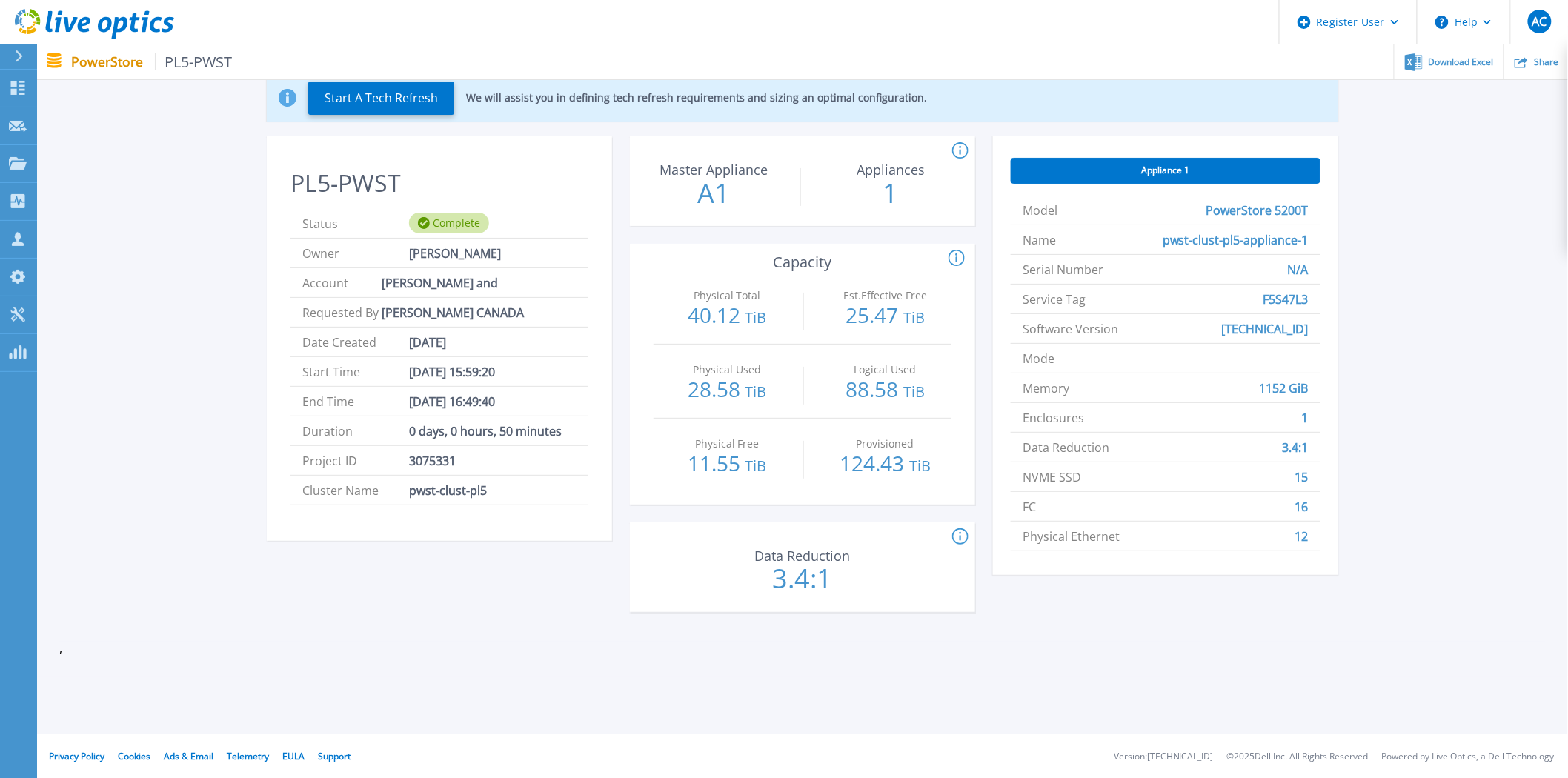
click at [1292, 471] on li "NVME SSD 15" at bounding box center [1165, 477] width 310 height 30
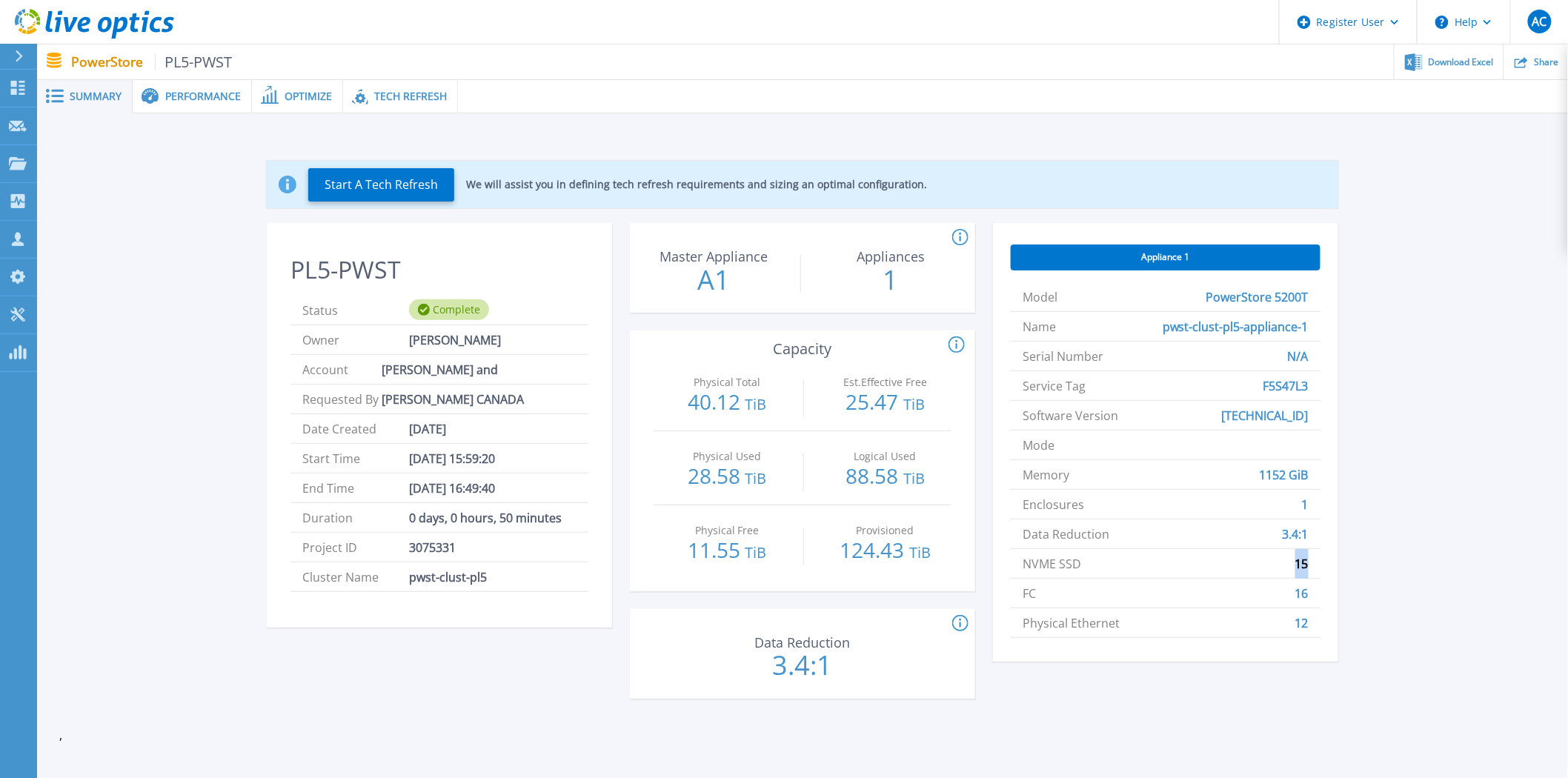
drag, startPoint x: 1309, startPoint y: 563, endPoint x: 1284, endPoint y: 563, distance: 25.0
click at [1284, 563] on li "NVME SSD 15" at bounding box center [1165, 564] width 310 height 30
click at [412, 101] on span "Tech Refresh" at bounding box center [410, 96] width 73 height 10
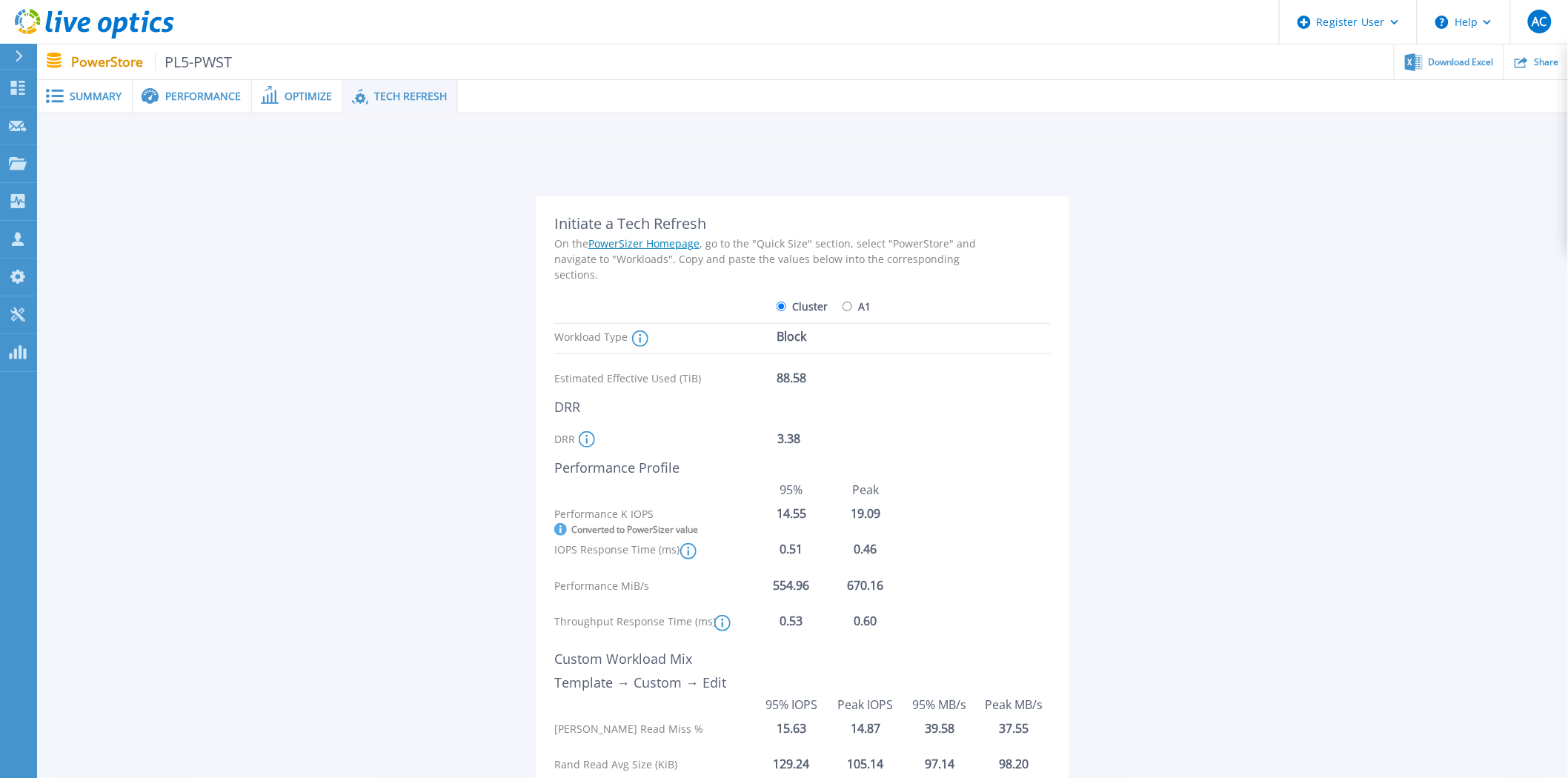
click at [220, 98] on span "Performance" at bounding box center [203, 96] width 76 height 10
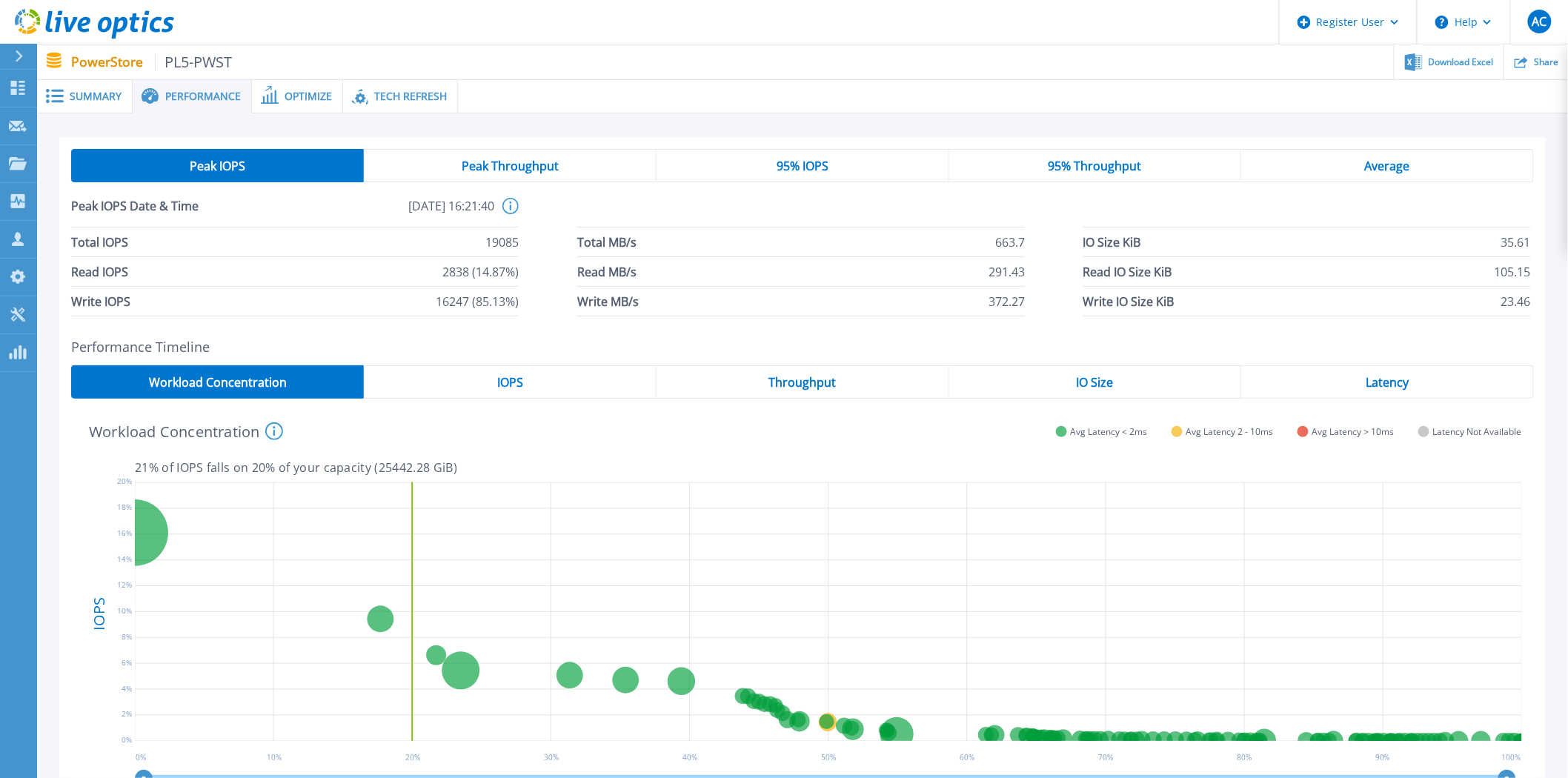
click at [98, 98] on span "Summary" at bounding box center [95, 96] width 52 height 10
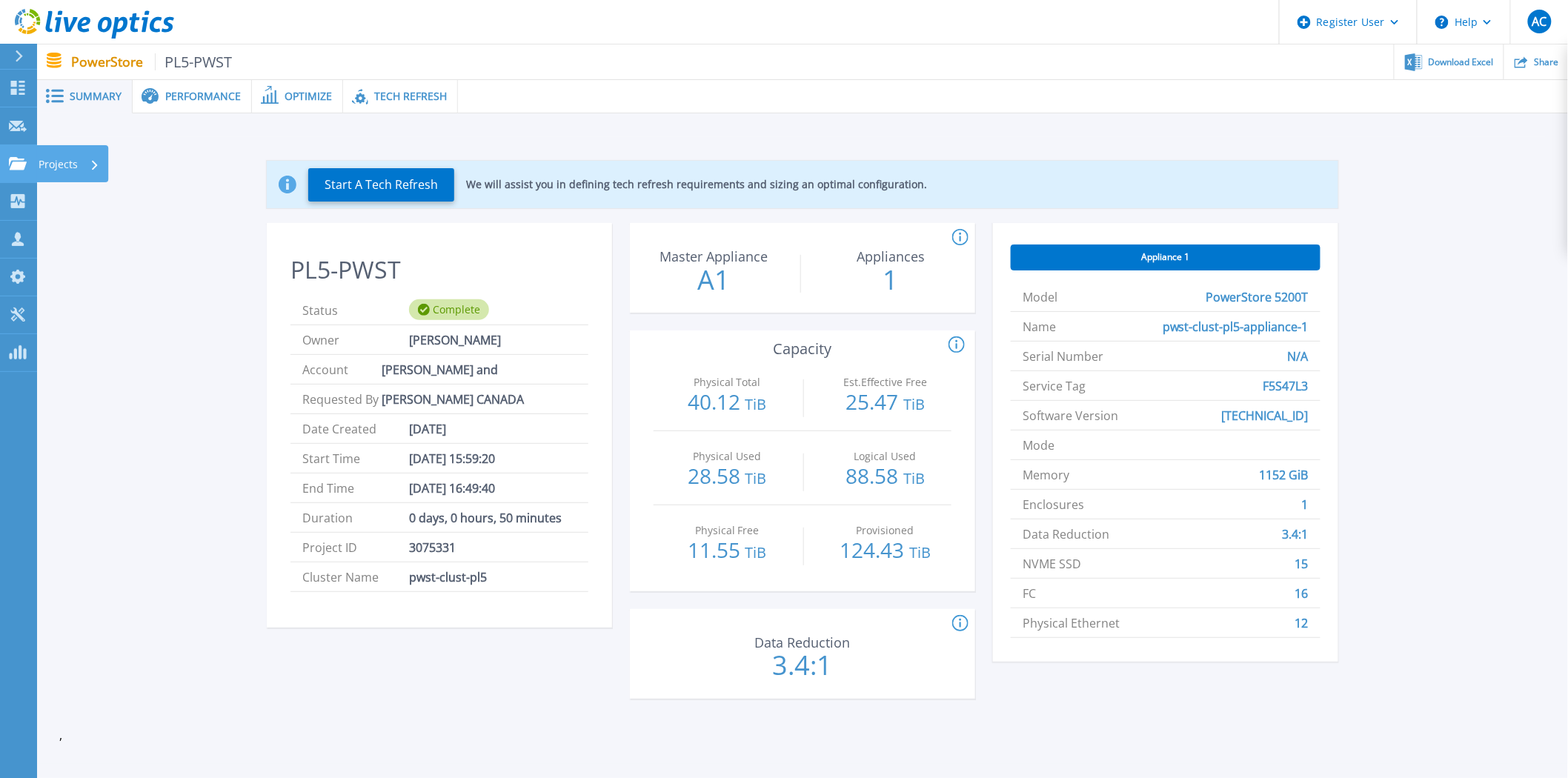
click at [49, 160] on p "Projects" at bounding box center [58, 164] width 39 height 38
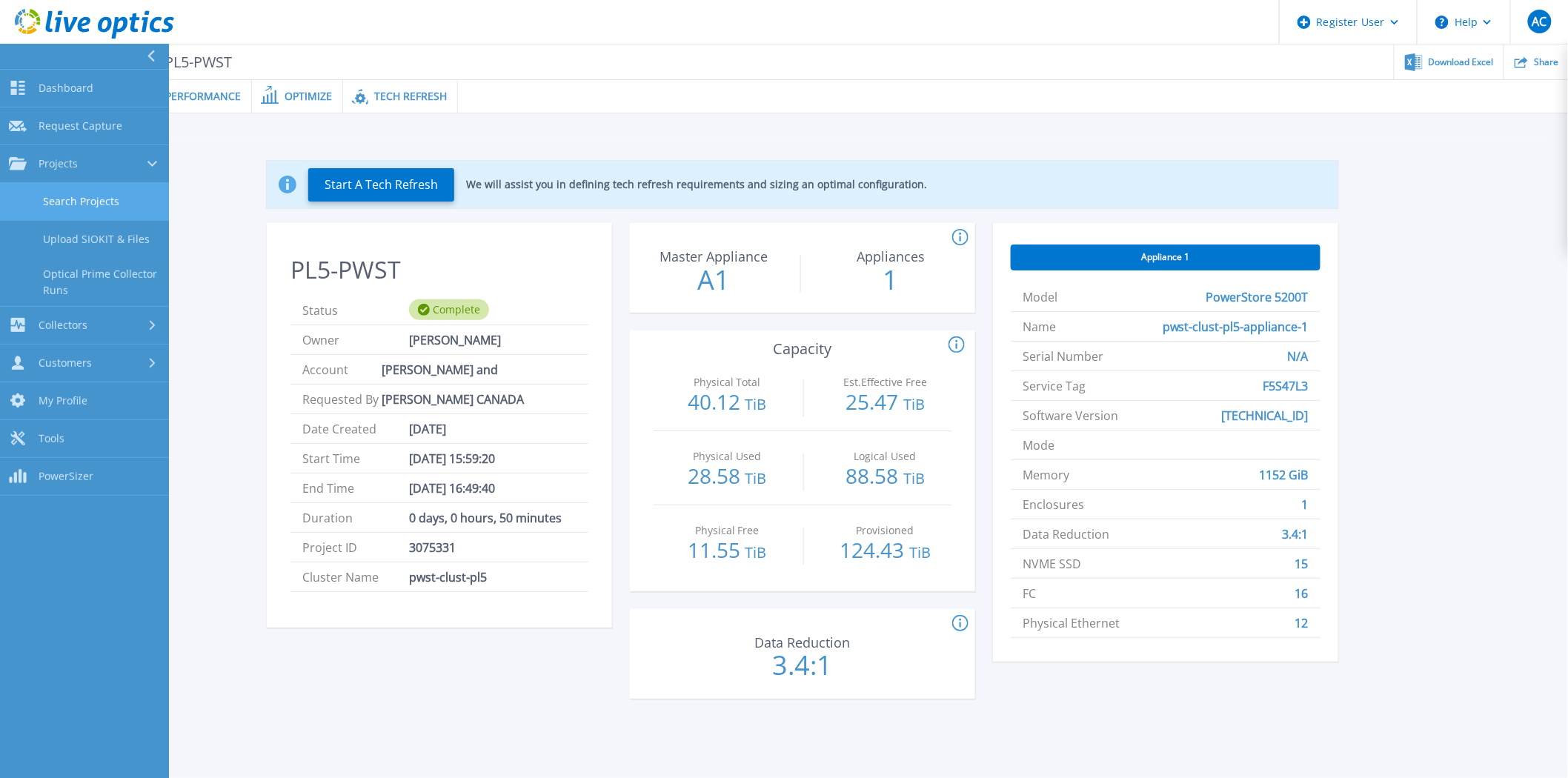
click at [70, 187] on link "Search Projects" at bounding box center [84, 202] width 169 height 37
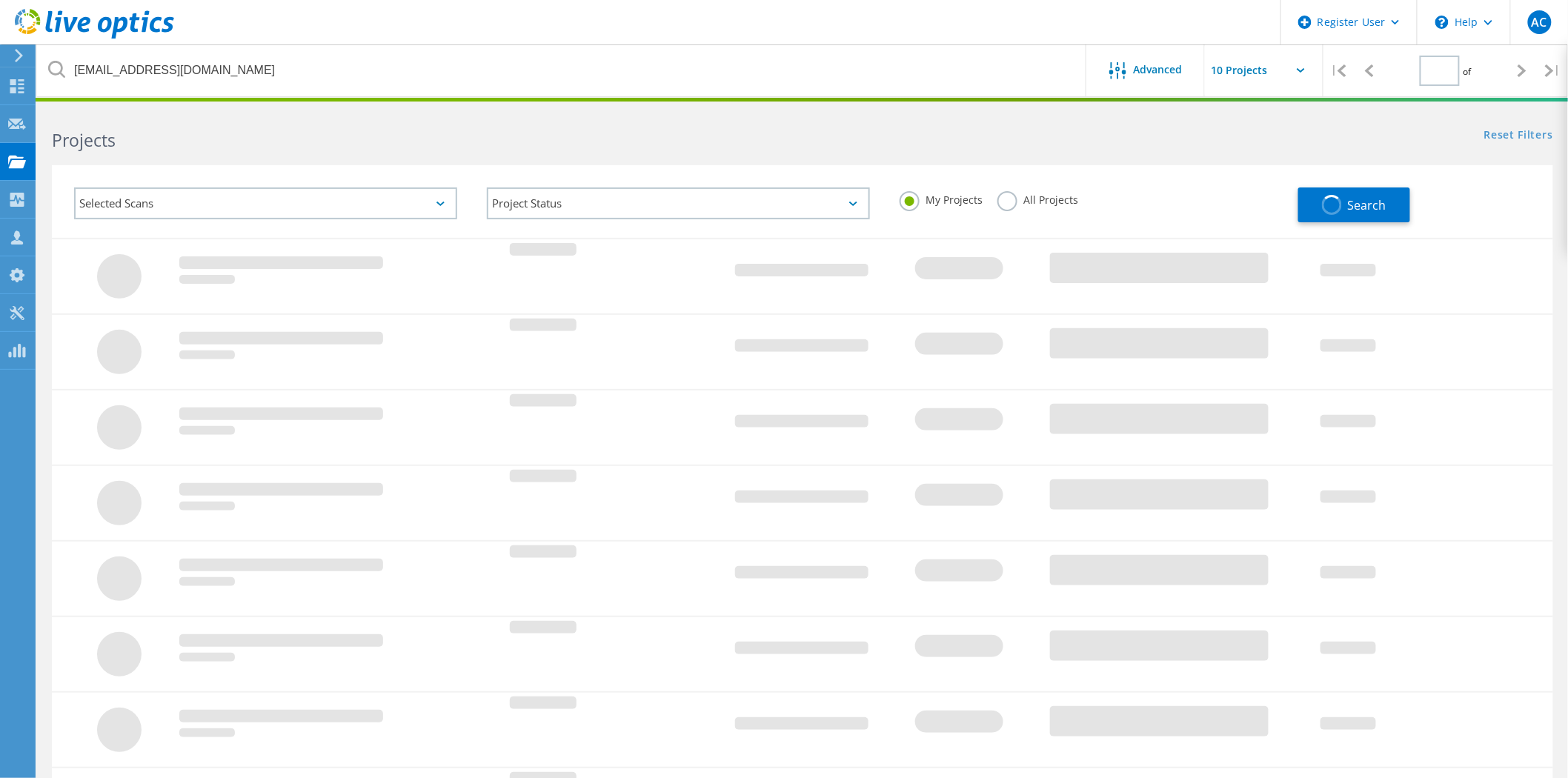
type input "1"
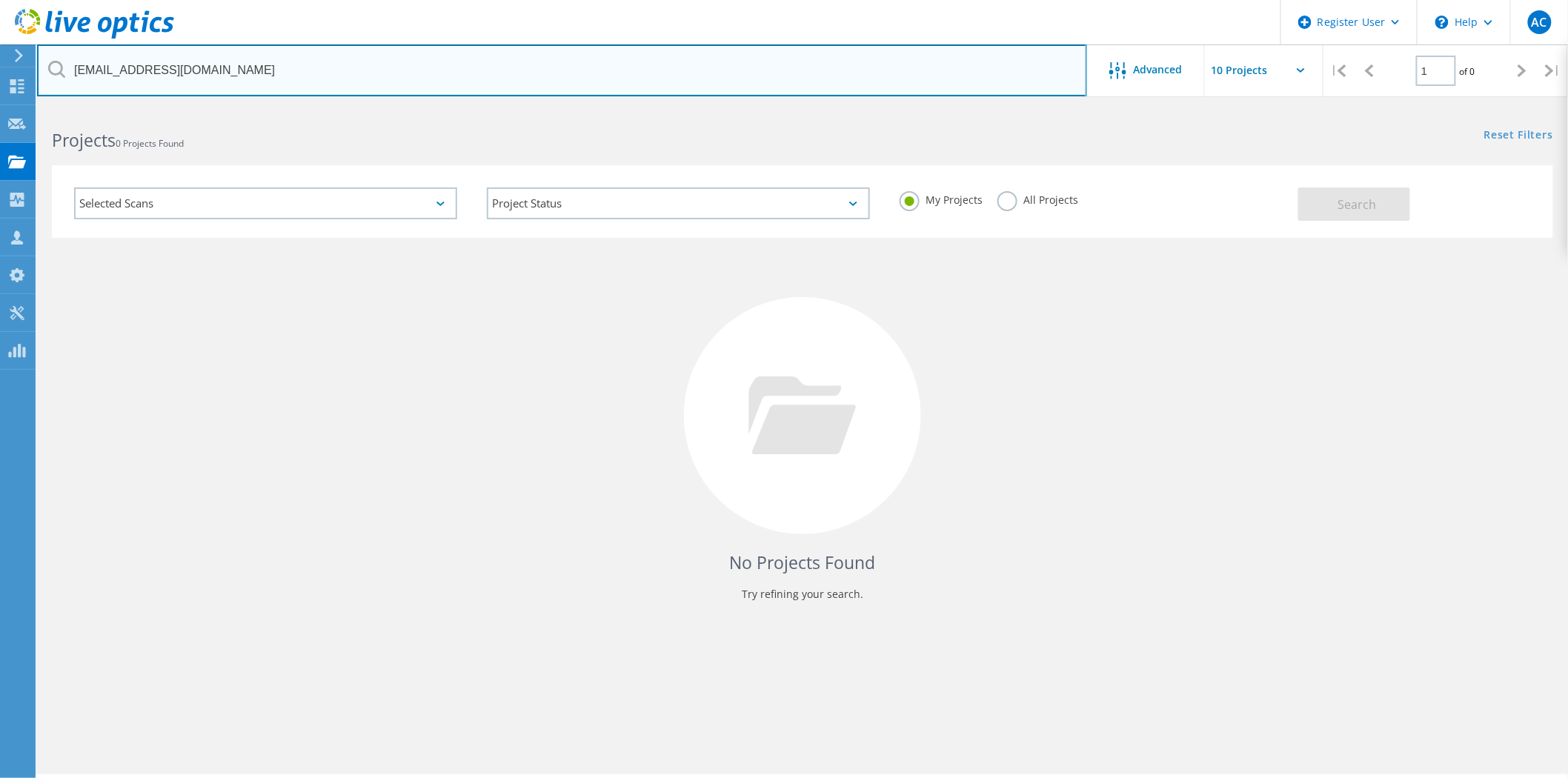
click at [254, 68] on input "[EMAIL_ADDRESS][DOMAIN_NAME]" at bounding box center [561, 70] width 1050 height 52
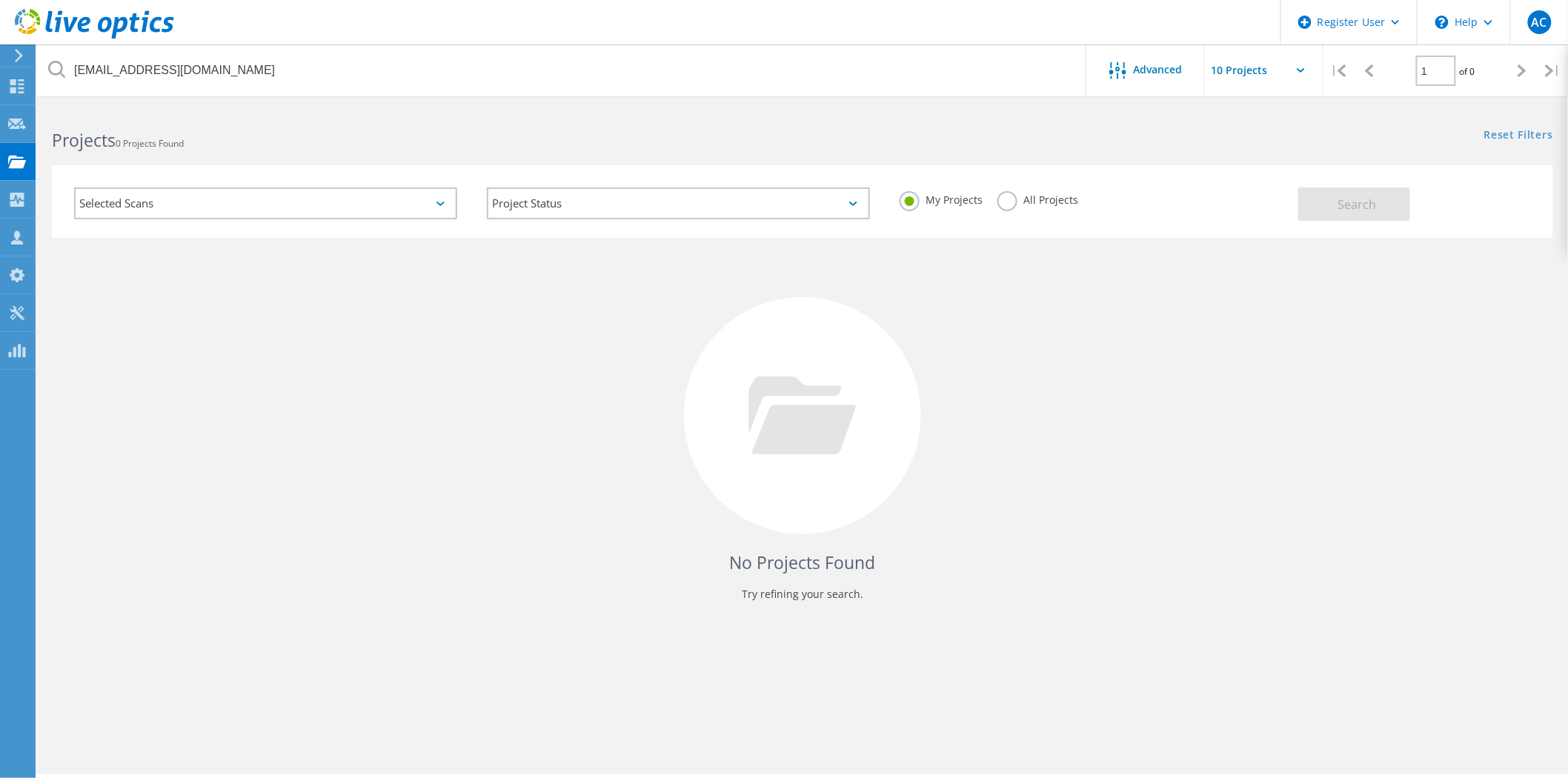
click at [1004, 200] on label "All Projects" at bounding box center [1037, 198] width 80 height 14
click at [0, 0] on input "All Projects" at bounding box center [0, 0] width 0 height 0
click at [1382, 200] on button "Search" at bounding box center [1353, 204] width 112 height 34
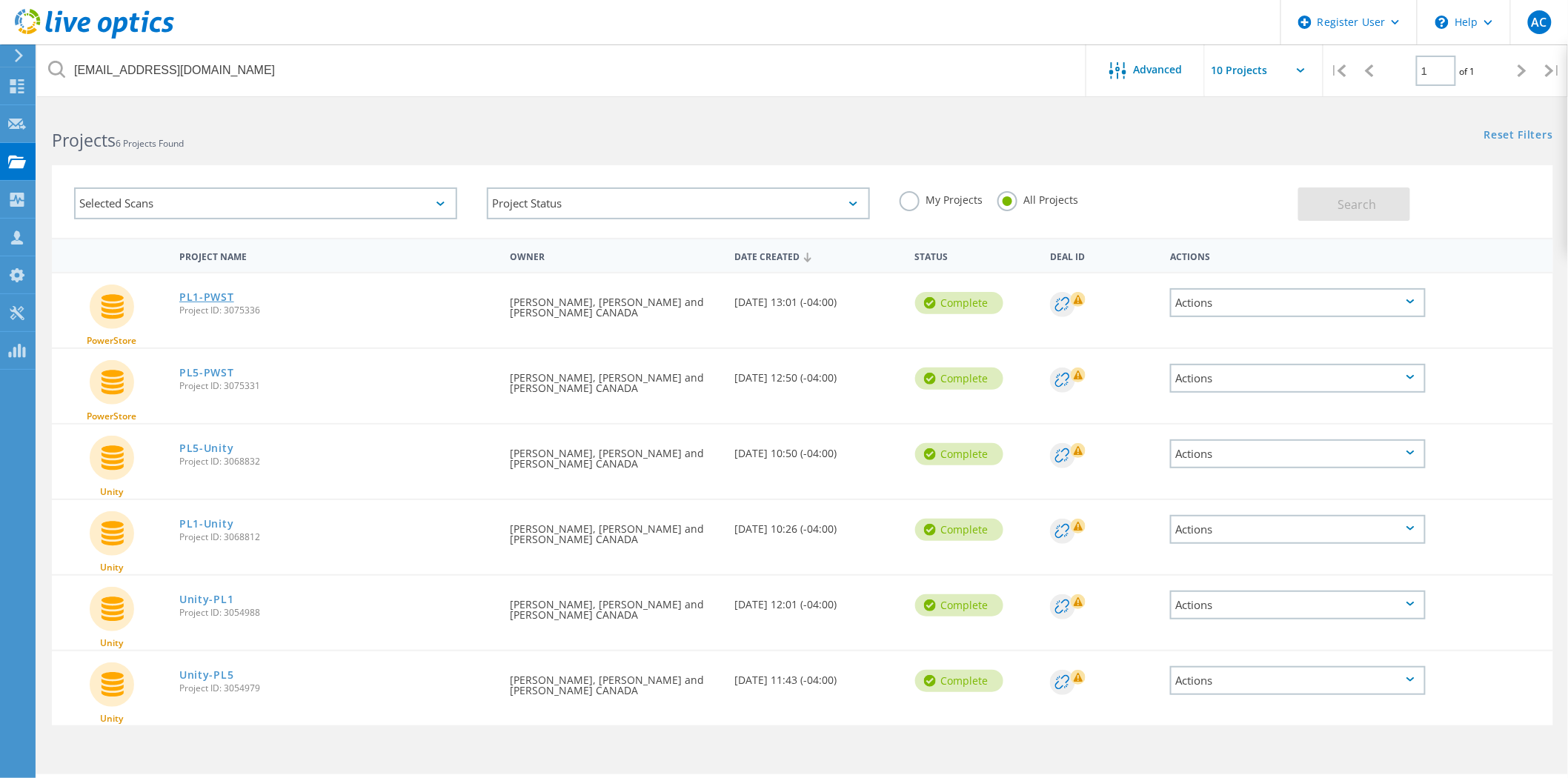
click at [203, 297] on link "PL1-PWST" at bounding box center [207, 297] width 55 height 10
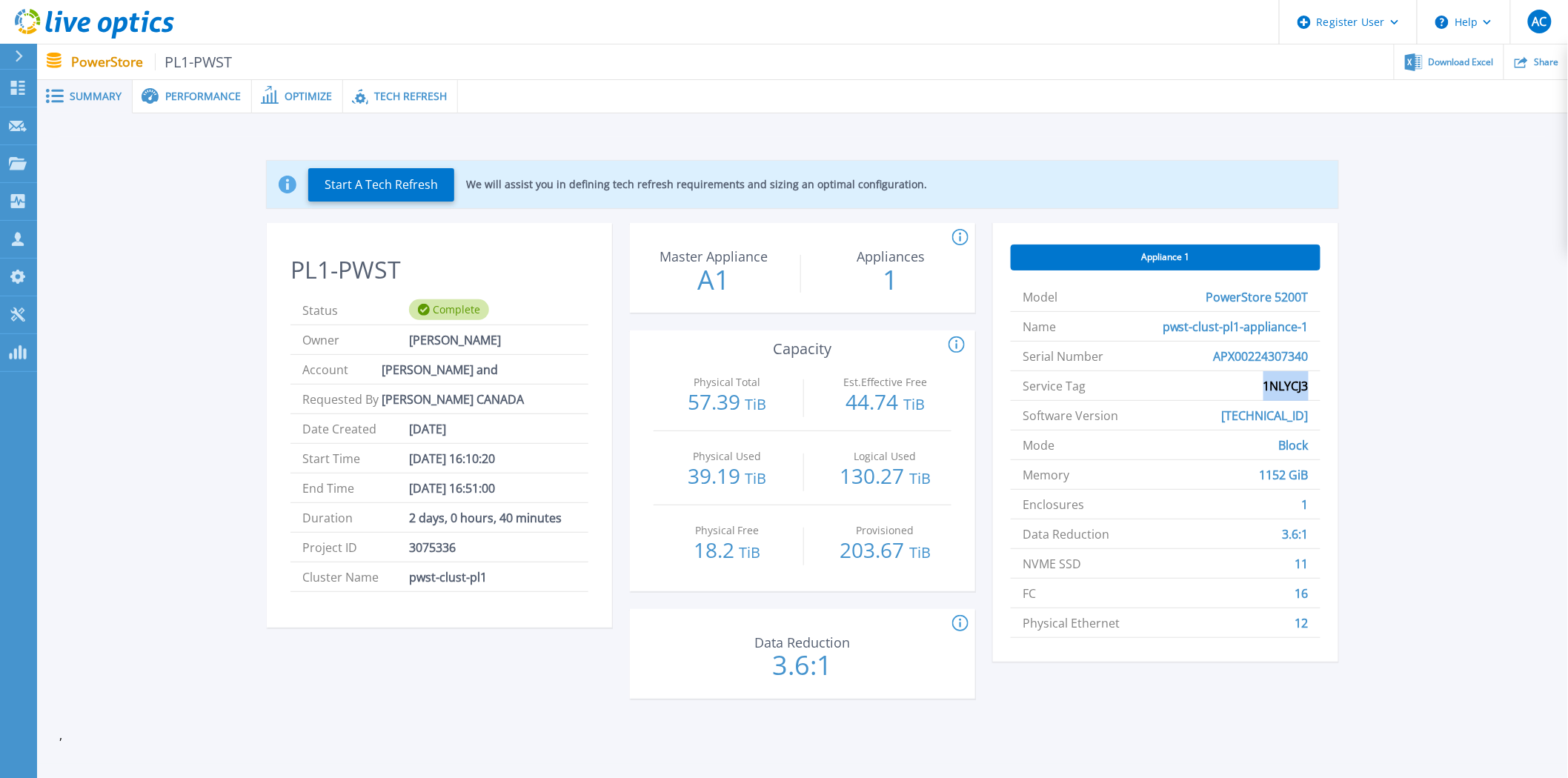
drag, startPoint x: 1265, startPoint y: 389, endPoint x: 1327, endPoint y: 389, distance: 62.0
click at [1327, 389] on div "Appliance 1 Model PowerStore 5200T Name pwst-clust-pl1-appliance-1 Serial Numbe…" at bounding box center [1165, 442] width 345 height 439
copy span "1NLYCJ3"
click at [78, 169] on div "Projects" at bounding box center [69, 164] width 61 height 38
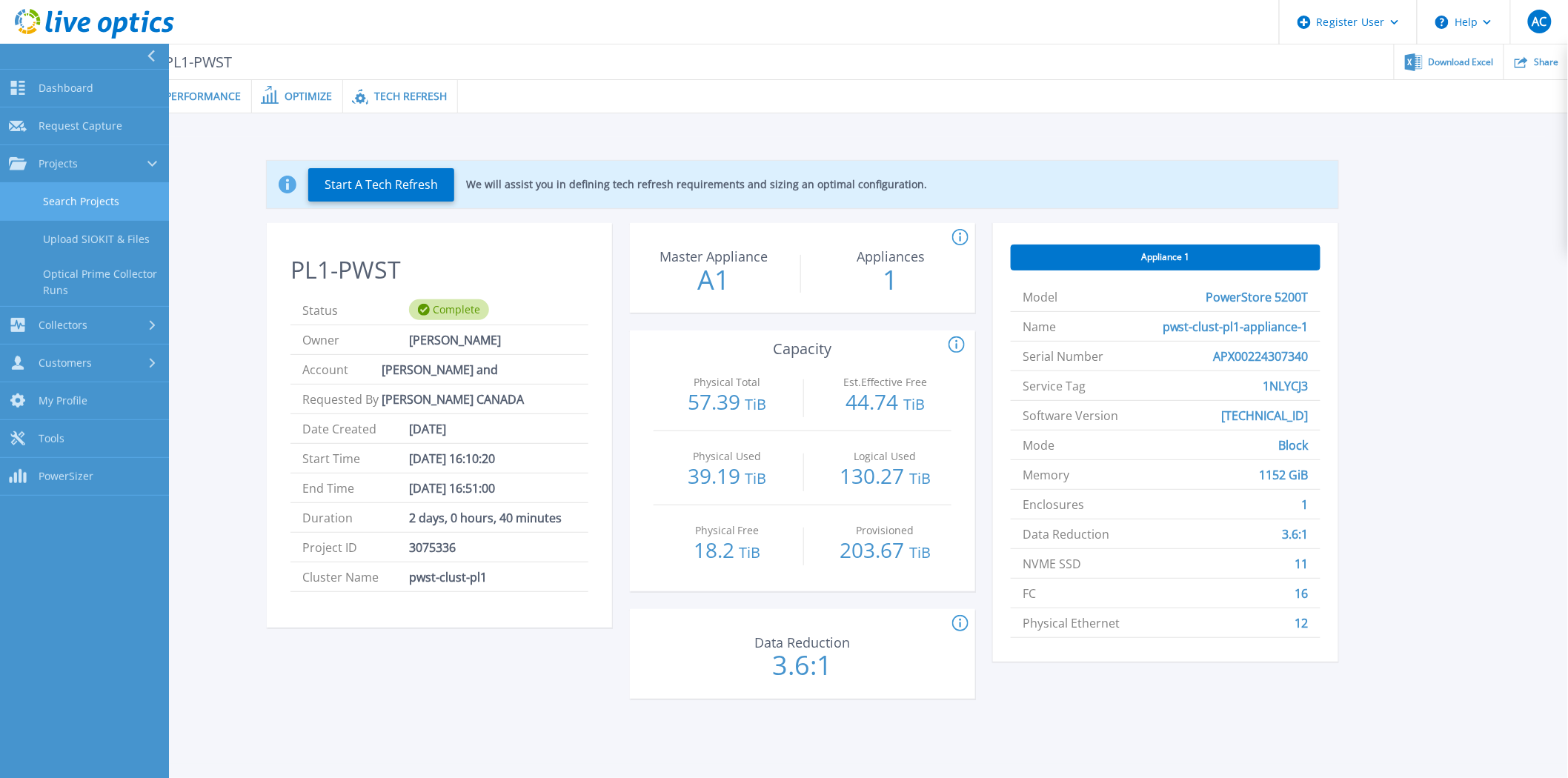
click at [89, 197] on link "Search Projects" at bounding box center [84, 202] width 169 height 37
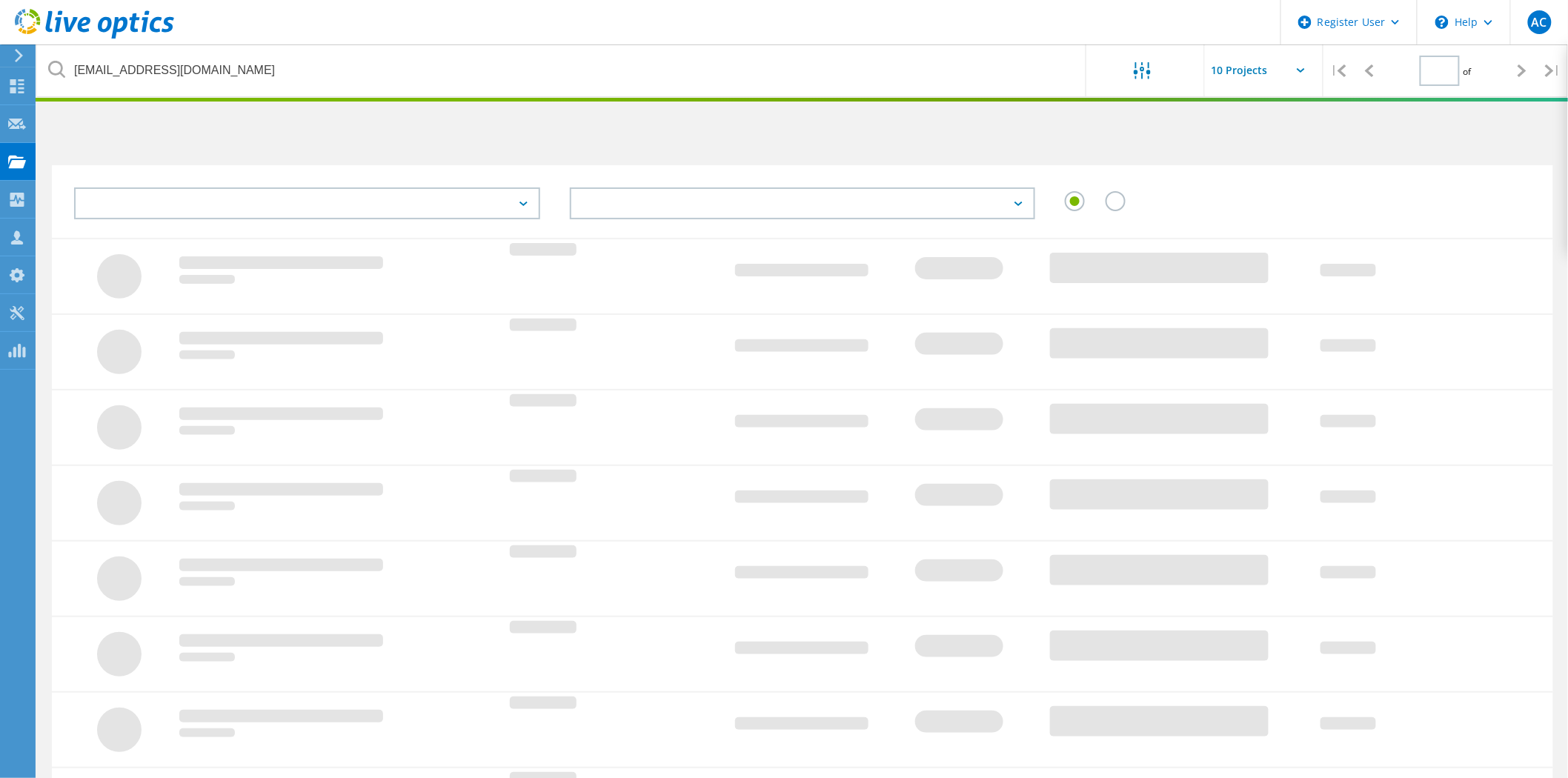
type input "1"
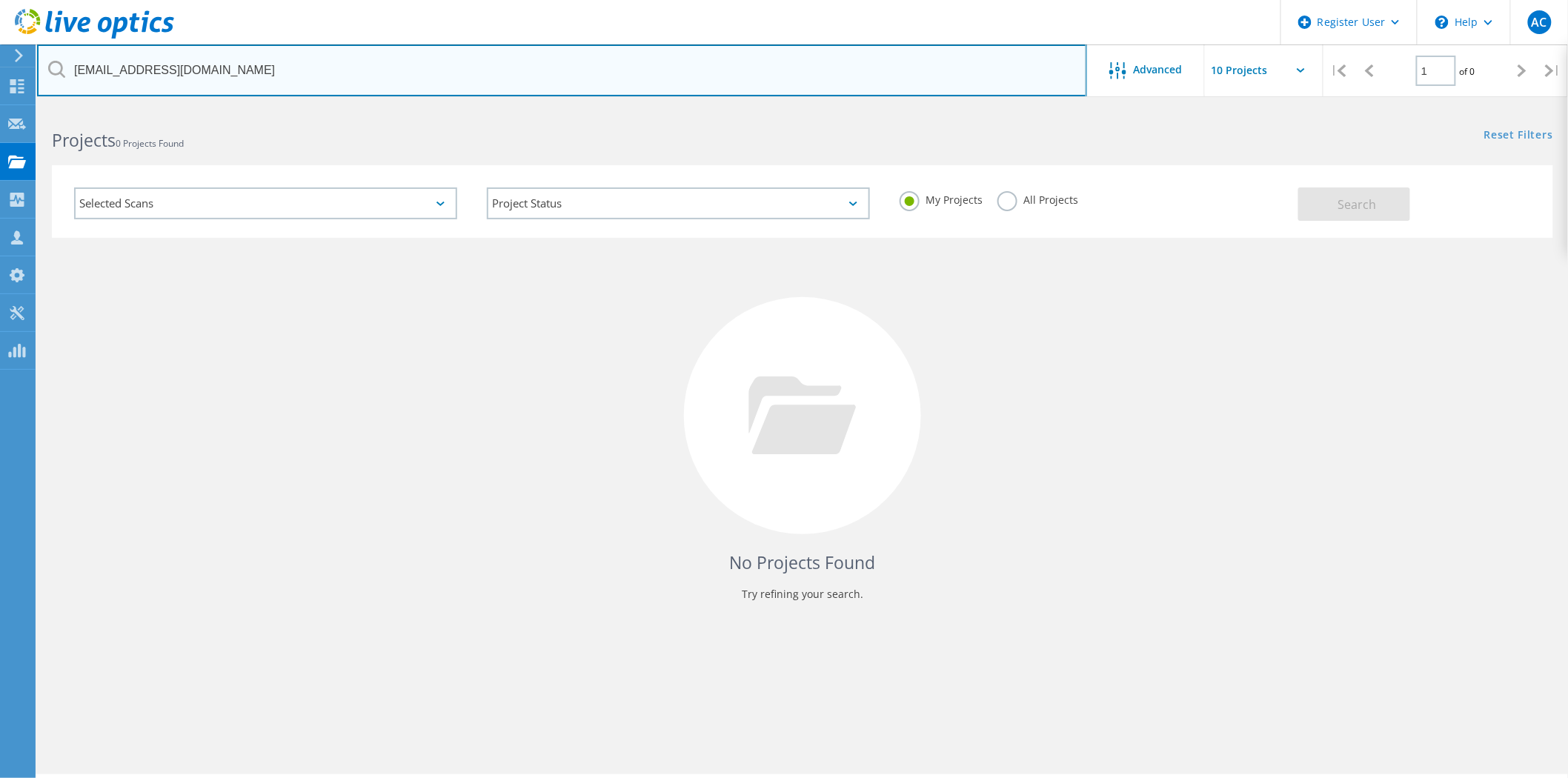
click at [254, 69] on input "[EMAIL_ADDRESS][DOMAIN_NAME]" at bounding box center [561, 70] width 1050 height 52
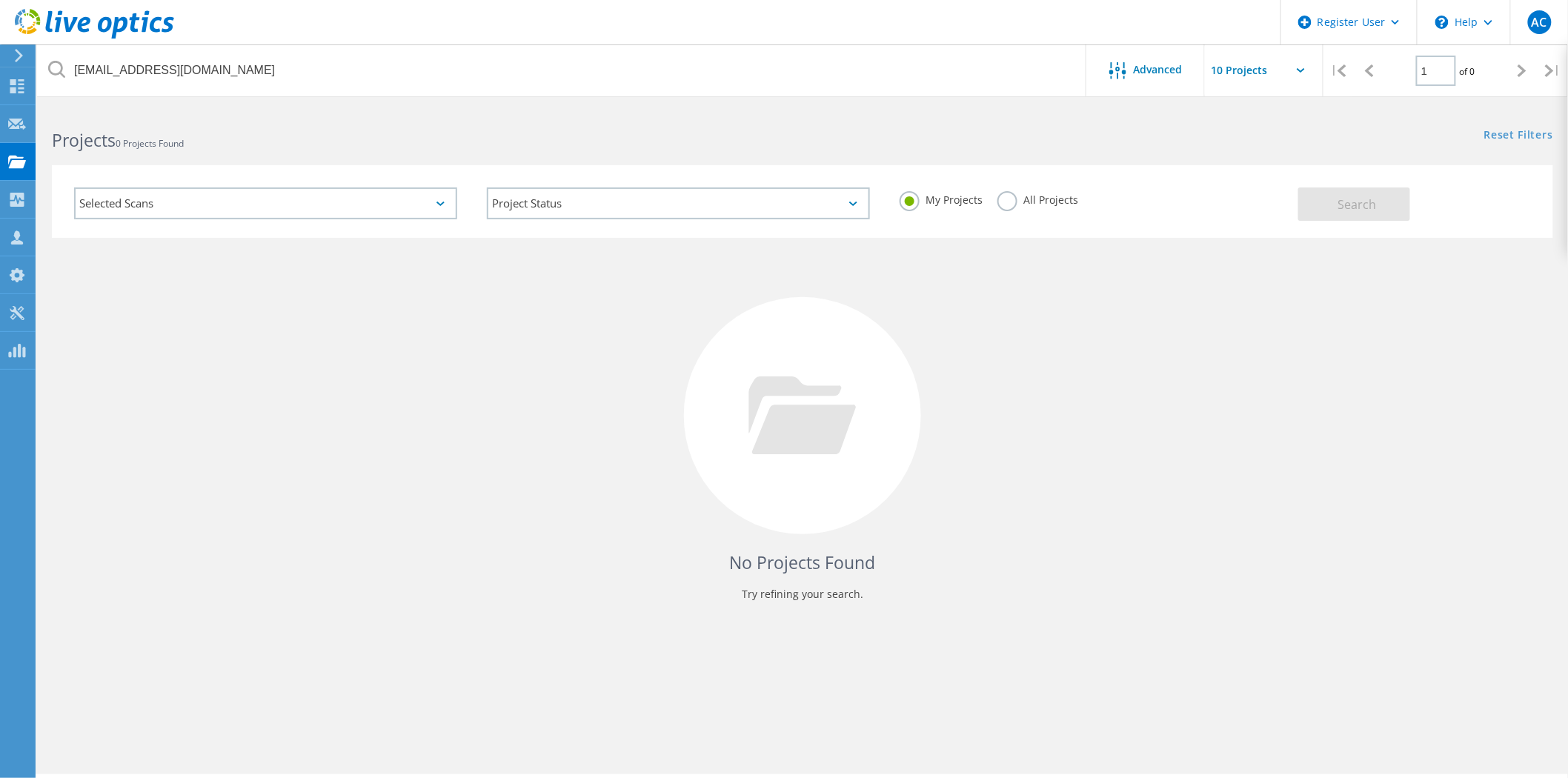
click at [1012, 204] on label "All Projects" at bounding box center [1037, 198] width 80 height 14
click at [0, 0] on input "All Projects" at bounding box center [0, 0] width 0 height 0
click at [1342, 202] on span "Search" at bounding box center [1356, 204] width 38 height 16
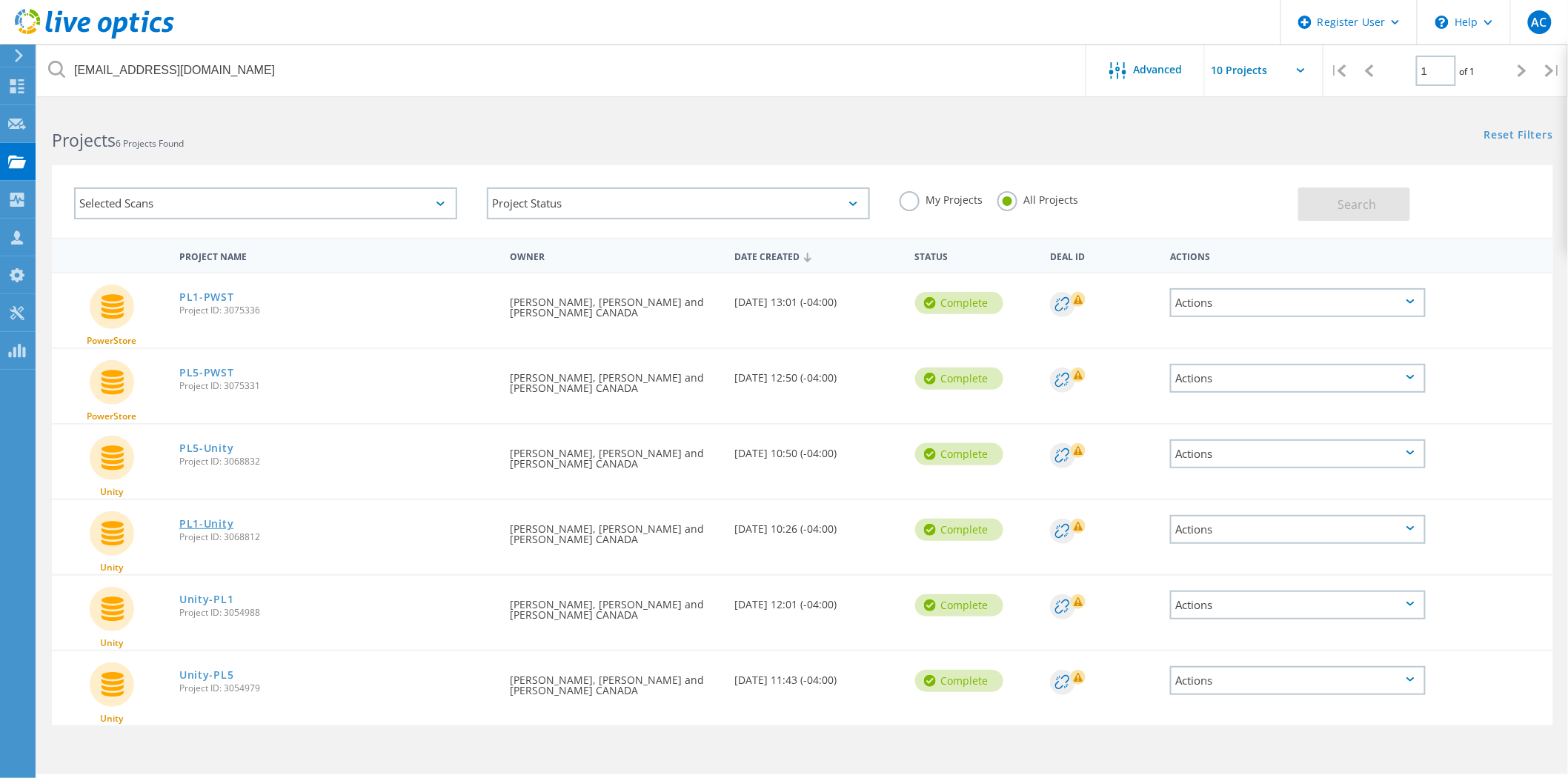
click at [218, 519] on link "PL1-Unity" at bounding box center [206, 524] width 54 height 10
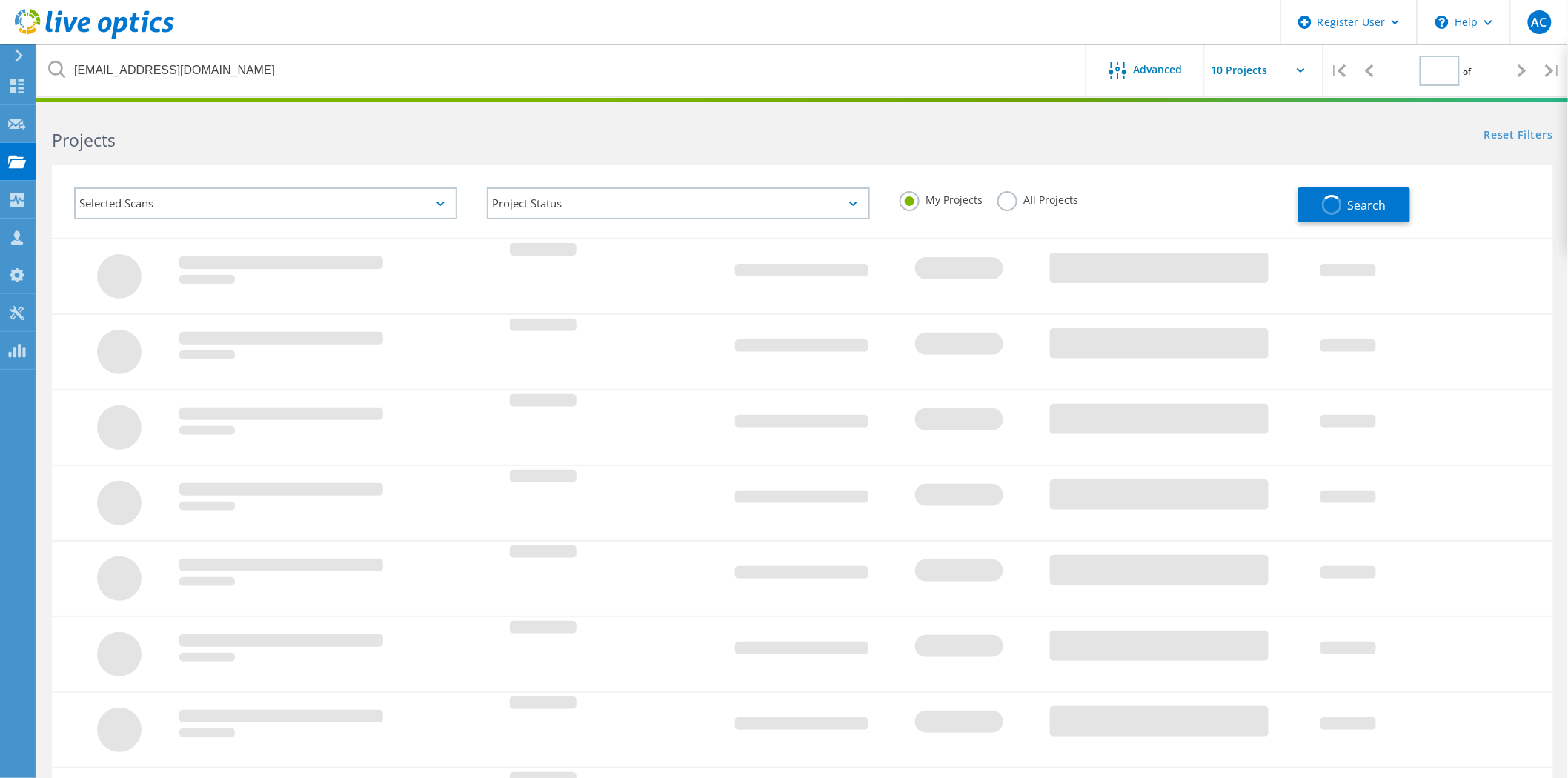
type input "1"
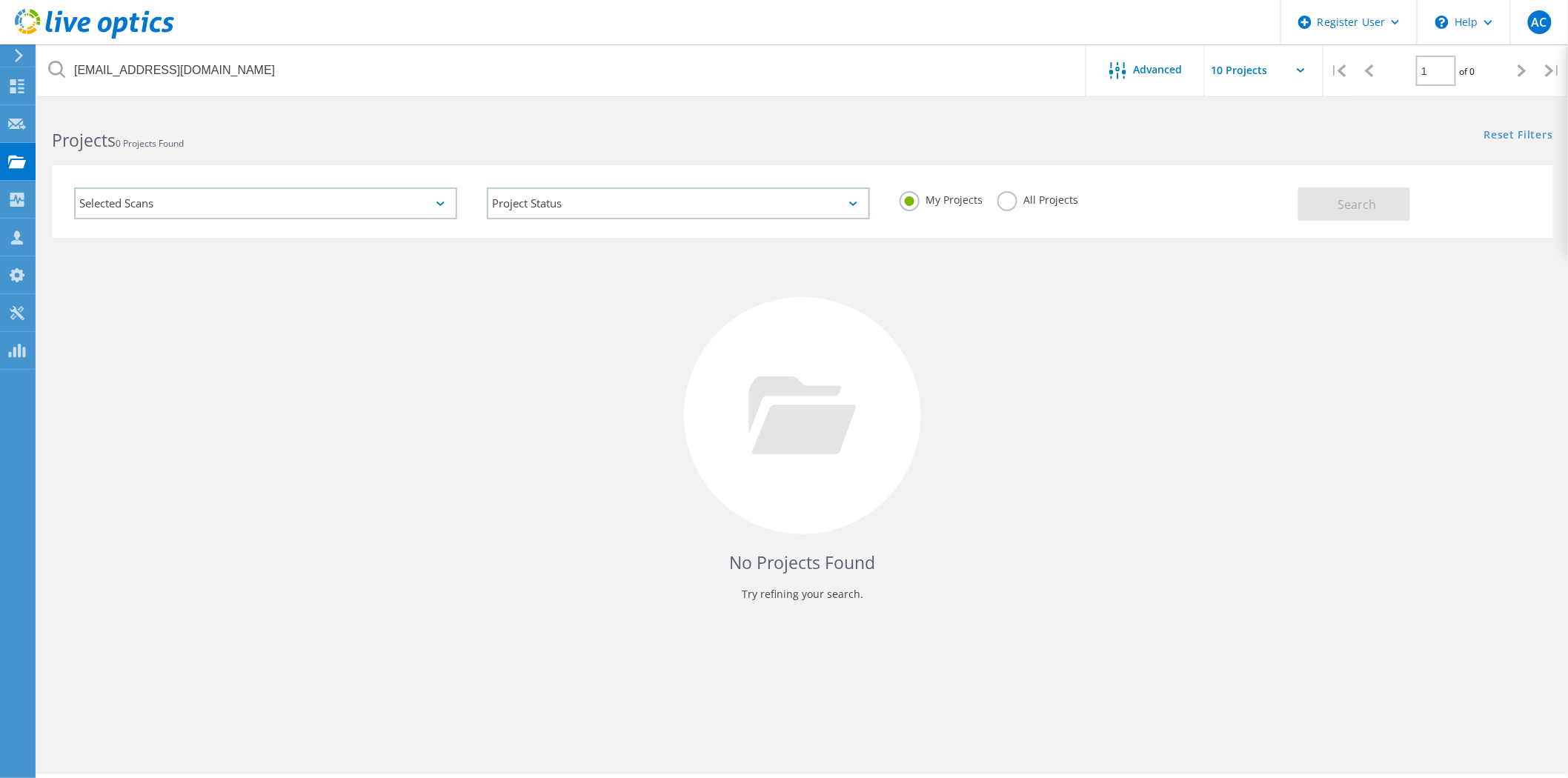
click at [1019, 194] on label "All Projects" at bounding box center [1037, 198] width 80 height 14
click at [0, 0] on input "All Projects" at bounding box center [0, 0] width 0 height 0
click at [1339, 201] on span "Search" at bounding box center [1356, 204] width 38 height 16
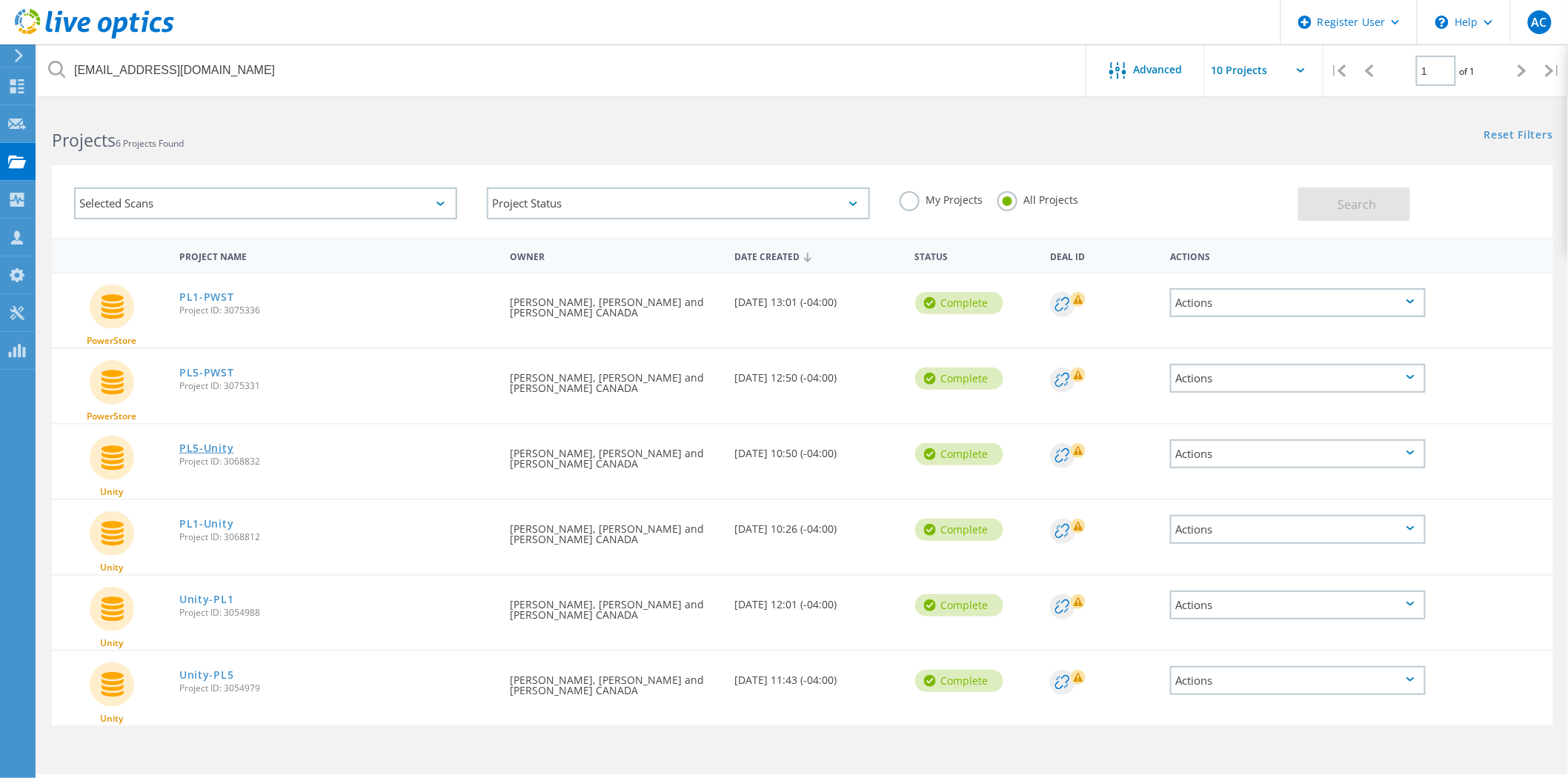
click at [194, 443] on link "PL5-Unity" at bounding box center [206, 448] width 54 height 10
